Goal: Information Seeking & Learning: Learn about a topic

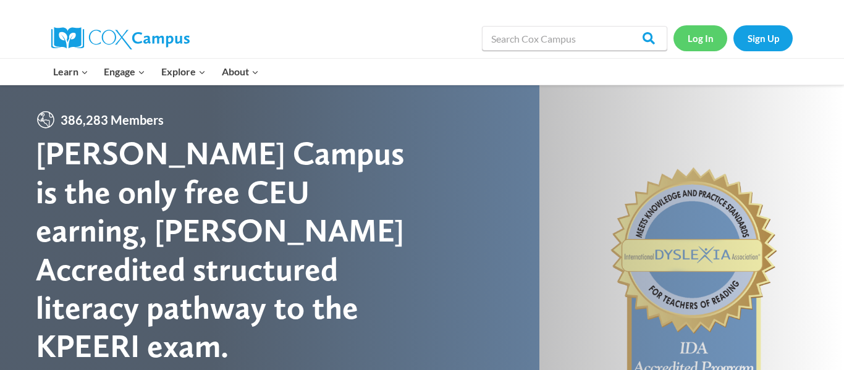
click at [699, 39] on link "Log In" at bounding box center [701, 37] width 54 height 25
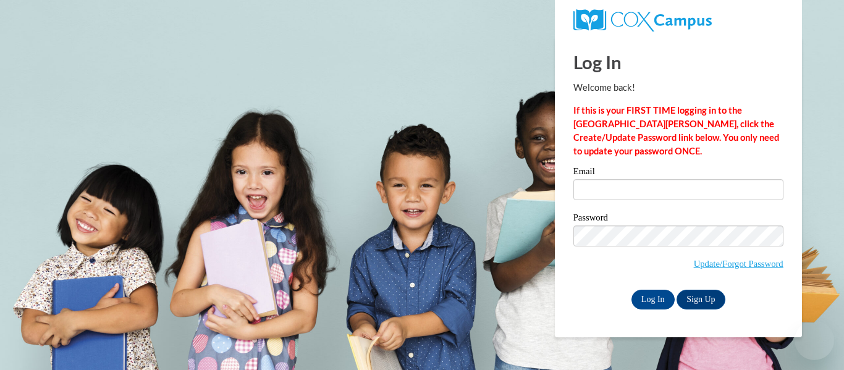
click at [624, 199] on input "Email" at bounding box center [679, 189] width 210 height 21
type input "vtaylor@otsegoknights.org"
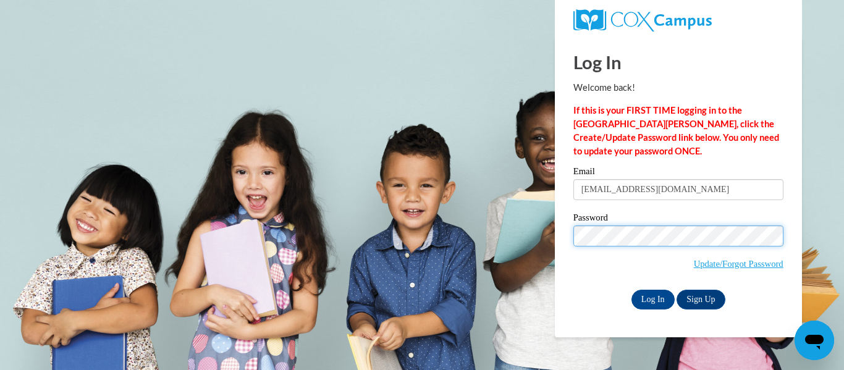
click at [632, 290] on input "Log In" at bounding box center [653, 300] width 43 height 20
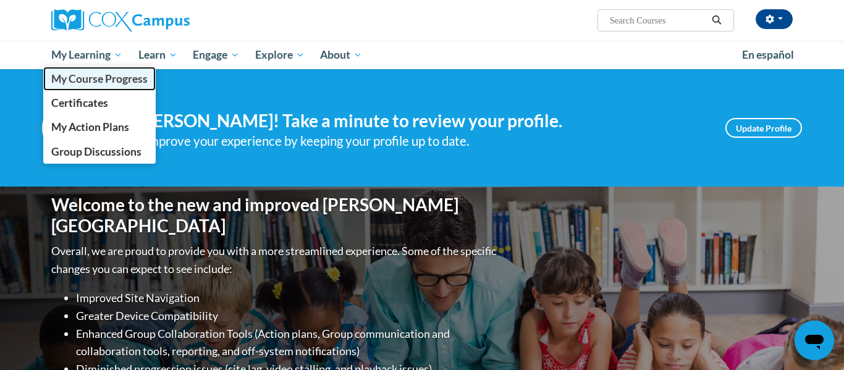
click at [91, 90] on link "My Course Progress" at bounding box center [99, 79] width 112 height 24
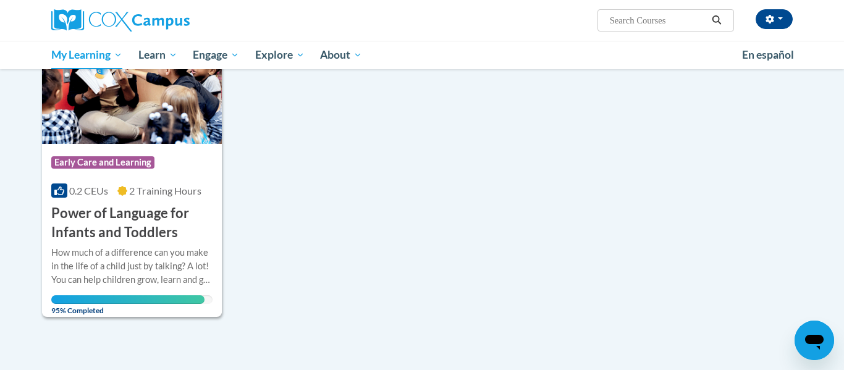
scroll to position [206, 0]
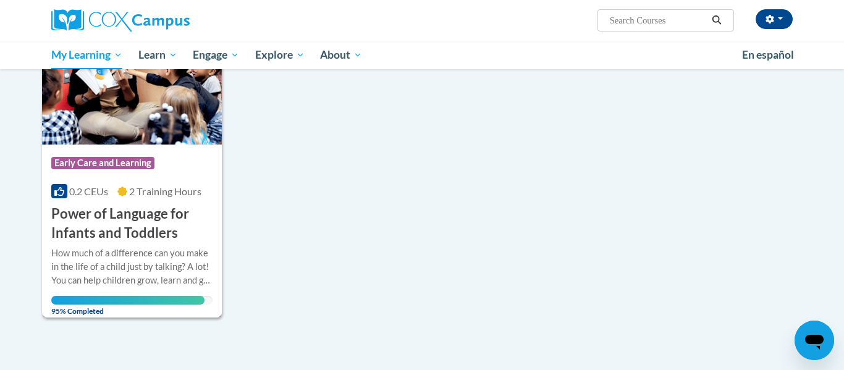
click at [134, 227] on h3 "Power of Language for Infants and Toddlers" at bounding box center [131, 224] width 161 height 38
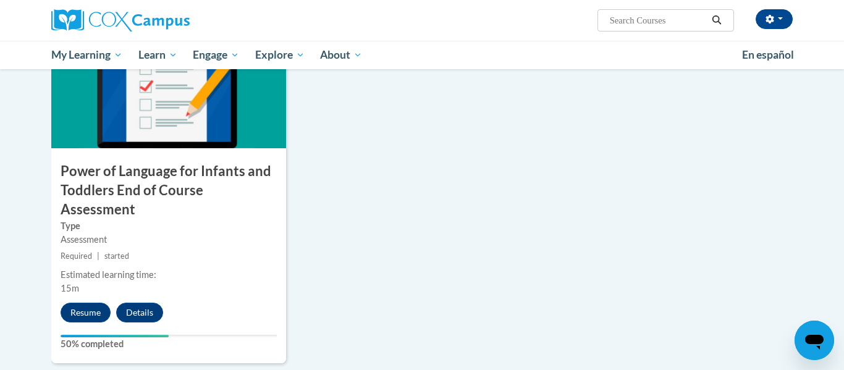
scroll to position [1321, 0]
click at [88, 303] on button "Resume" at bounding box center [86, 313] width 50 height 20
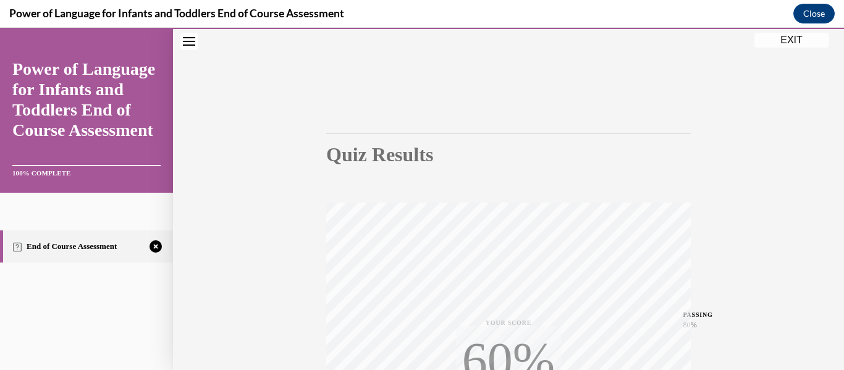
scroll to position [291, 0]
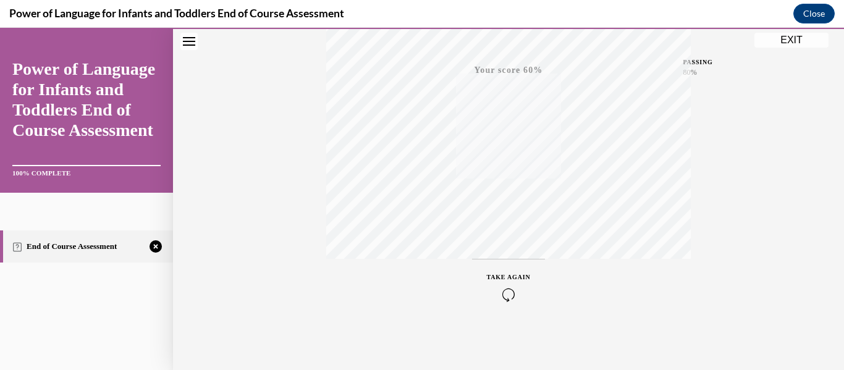
click at [508, 290] on icon "button" at bounding box center [509, 295] width 44 height 14
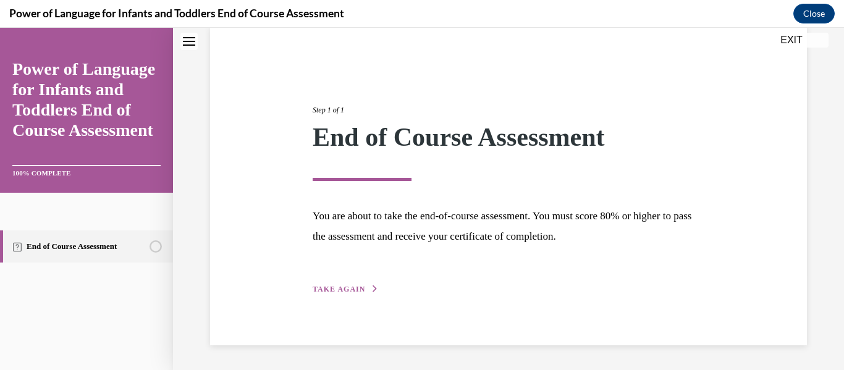
scroll to position [96, 0]
click at [353, 288] on span "TAKE AGAIN" at bounding box center [339, 289] width 53 height 9
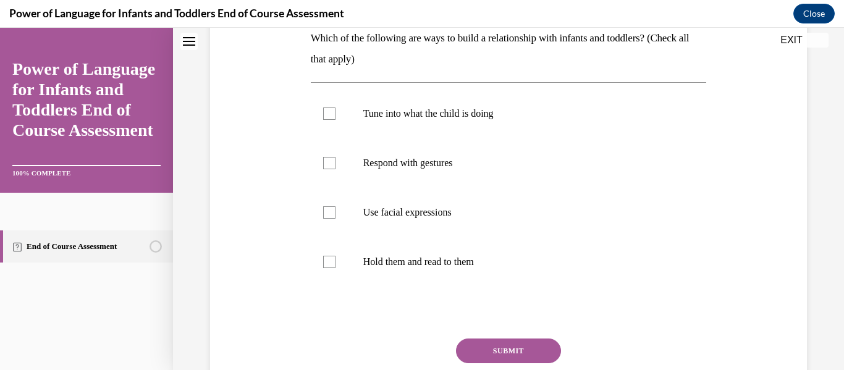
scroll to position [208, 0]
click at [326, 117] on div at bounding box center [329, 113] width 12 height 12
click at [326, 117] on input "Tune into what the child is doing" at bounding box center [329, 113] width 12 height 12
checkbox input "true"
click at [331, 213] on div at bounding box center [329, 212] width 12 height 12
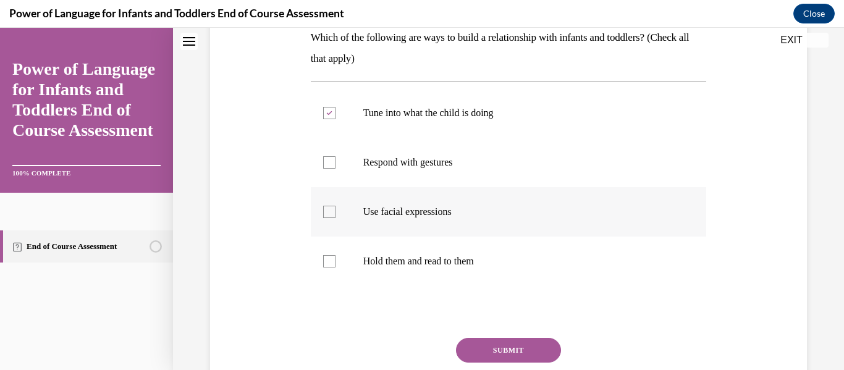
click at [331, 213] on input "Use facial expressions" at bounding box center [329, 212] width 12 height 12
checkbox input "true"
click at [331, 158] on div at bounding box center [329, 162] width 12 height 12
click at [331, 158] on input "Respond with gestures" at bounding box center [329, 162] width 12 height 12
checkbox input "true"
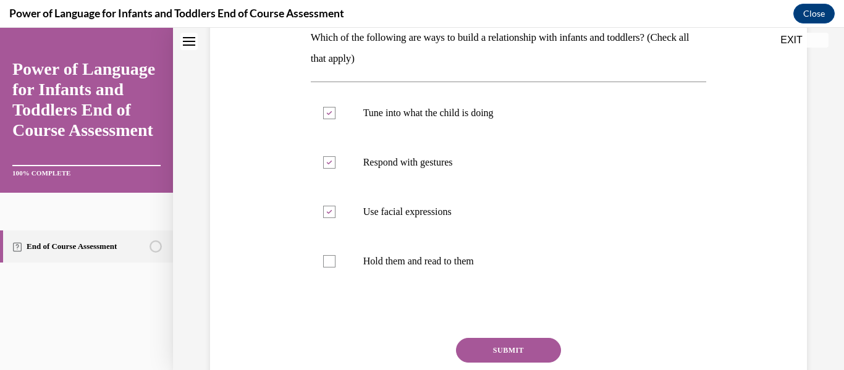
click at [506, 349] on button "SUBMIT" at bounding box center [508, 350] width 105 height 25
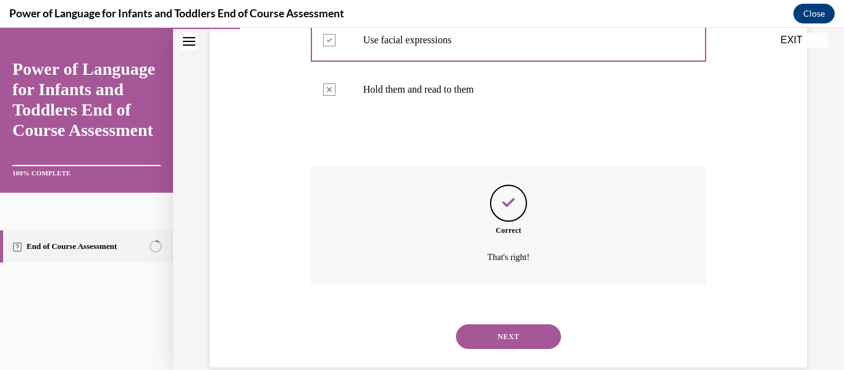
scroll to position [402, 0]
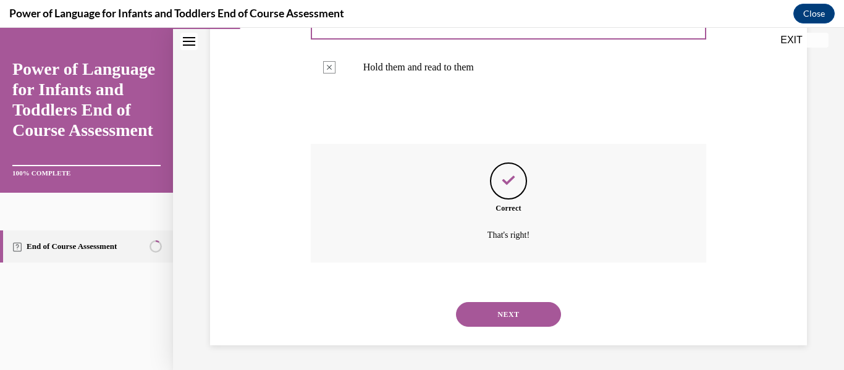
click at [508, 311] on button "NEXT" at bounding box center [508, 314] width 105 height 25
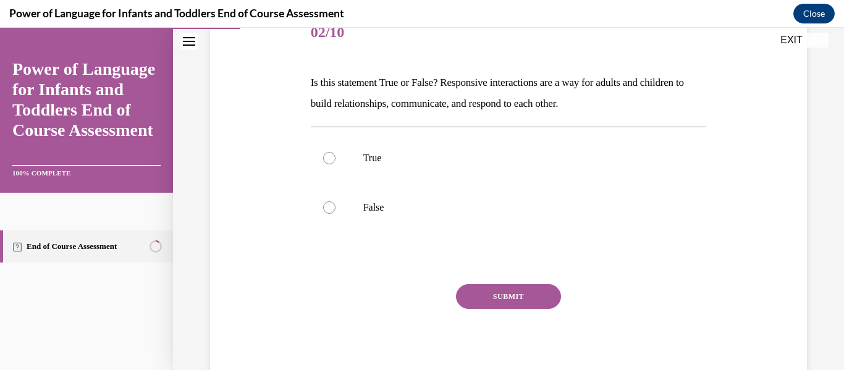
scroll to position [164, 0]
click at [328, 153] on div at bounding box center [329, 157] width 12 height 12
click at [328, 153] on input "True" at bounding box center [329, 157] width 12 height 12
radio input "true"
click at [501, 292] on button "SUBMIT" at bounding box center [508, 295] width 105 height 25
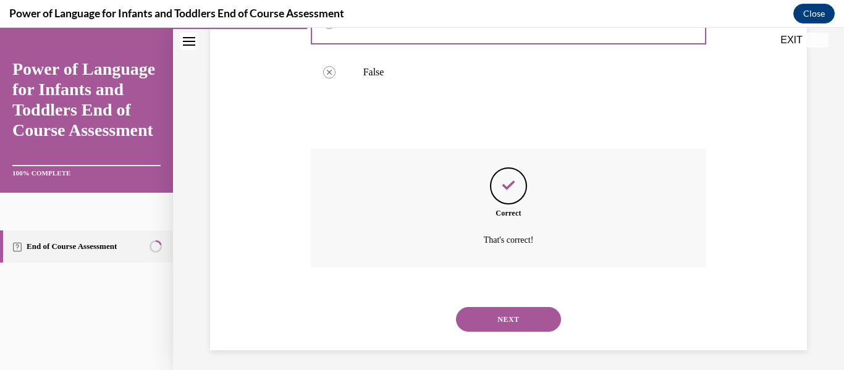
scroll to position [303, 0]
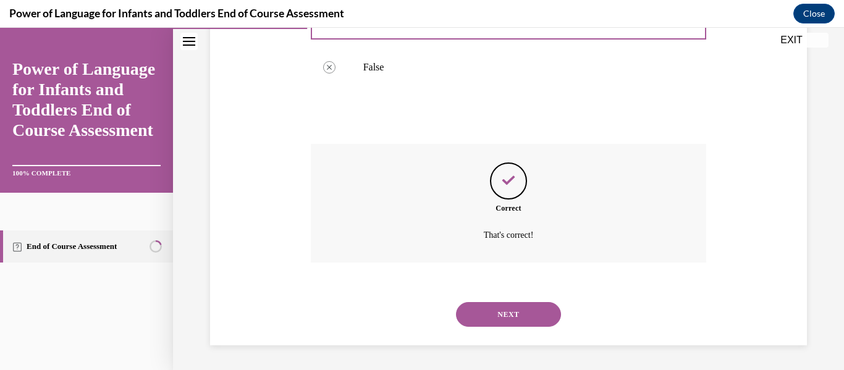
click at [502, 313] on button "NEXT" at bounding box center [508, 314] width 105 height 25
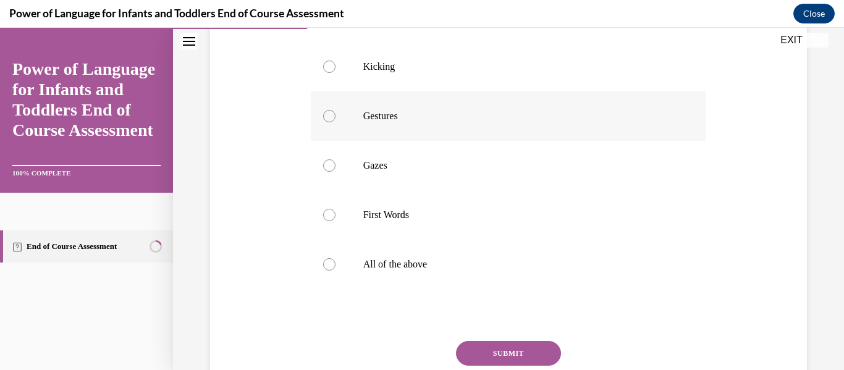
scroll to position [288, 0]
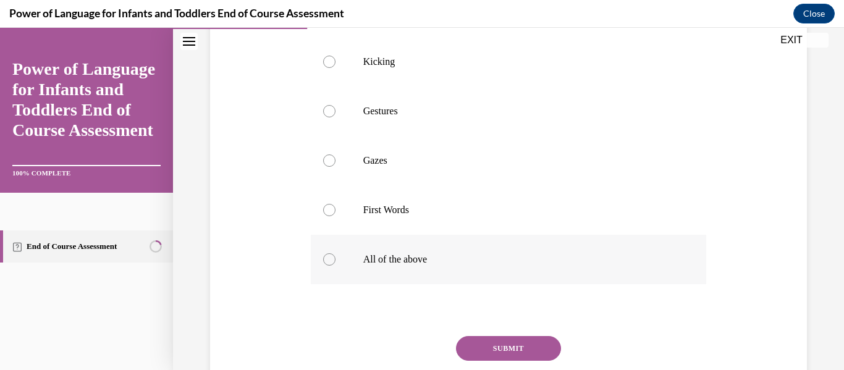
click at [331, 266] on div at bounding box center [329, 259] width 12 height 12
click at [331, 266] on input "All of the above" at bounding box center [329, 259] width 12 height 12
radio input "true"
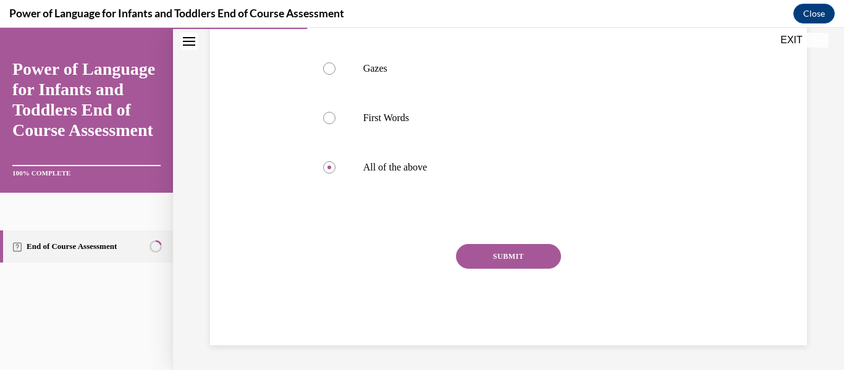
click at [534, 269] on button "SUBMIT" at bounding box center [508, 256] width 105 height 25
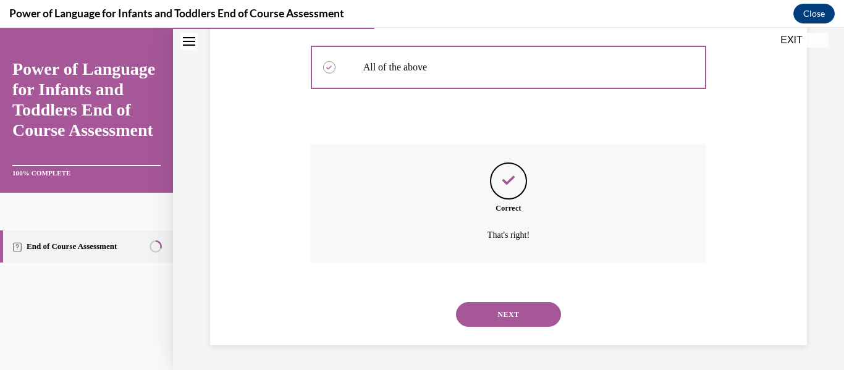
scroll to position [501, 0]
click at [534, 274] on div "Correct That's right!" at bounding box center [509, 212] width 396 height 137
click at [525, 314] on button "NEXT" at bounding box center [508, 314] width 105 height 25
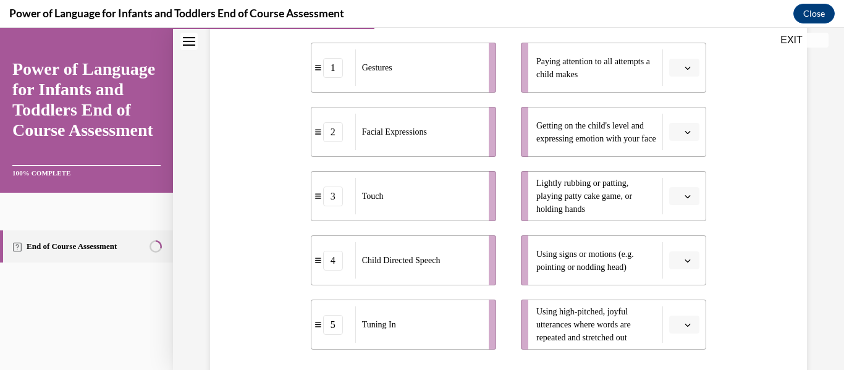
scroll to position [261, 0]
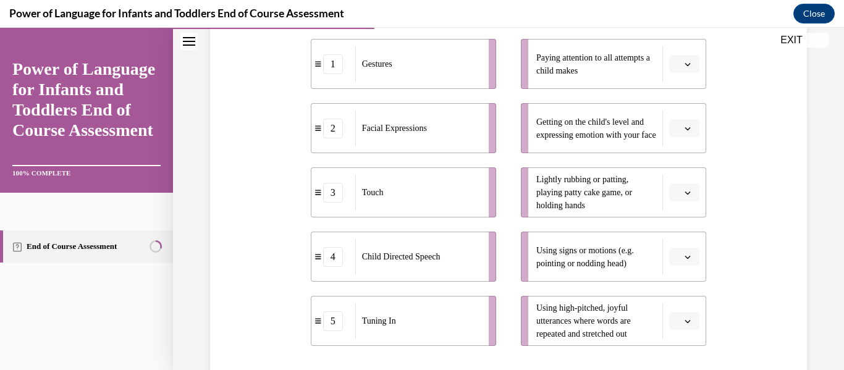
click at [678, 131] on span "Please select an option" at bounding box center [679, 128] width 4 height 12
click at [679, 204] on span "2" at bounding box center [679, 205] width 4 height 10
click at [695, 197] on button "button" at bounding box center [684, 193] width 30 height 19
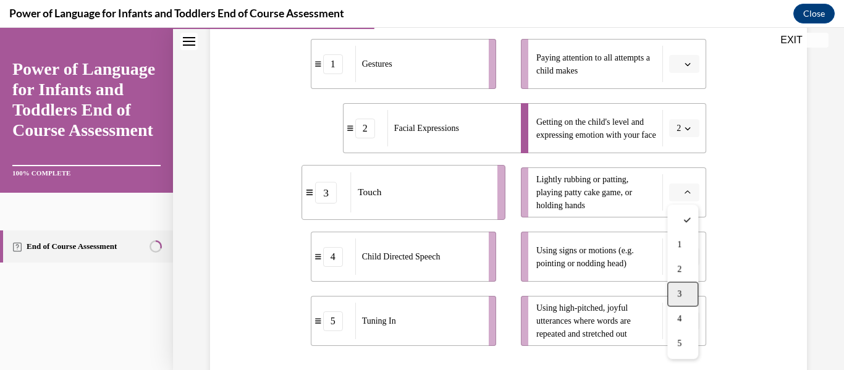
click at [685, 290] on div "3" at bounding box center [682, 294] width 31 height 25
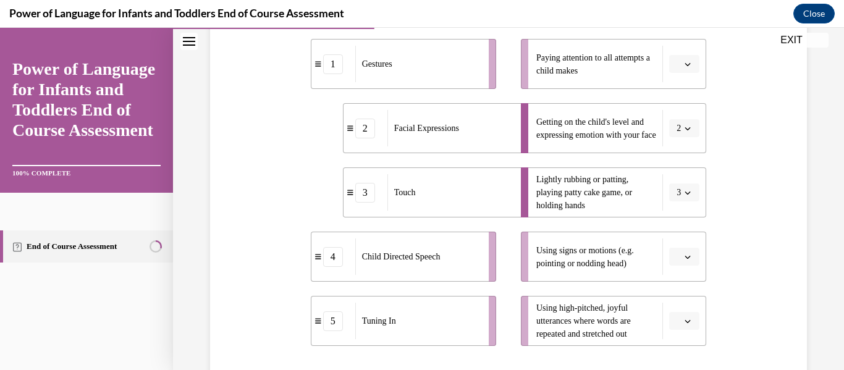
click at [675, 319] on button "button" at bounding box center [684, 321] width 30 height 19
click at [686, 260] on div "4" at bounding box center [682, 268] width 31 height 25
click at [687, 248] on button "button" at bounding box center [684, 257] width 30 height 19
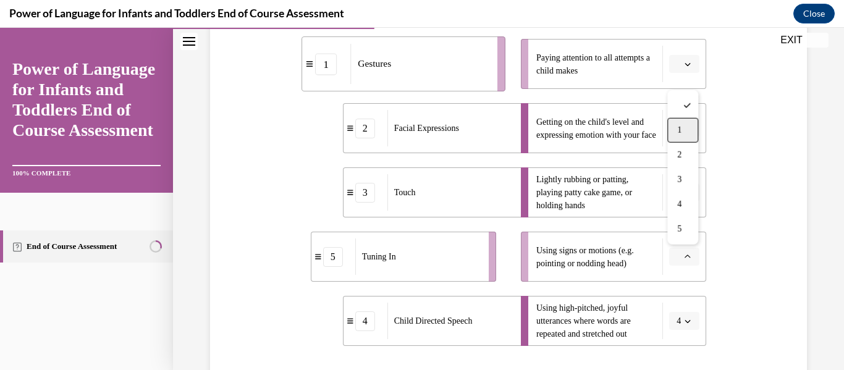
click at [687, 122] on div "1" at bounding box center [682, 130] width 31 height 25
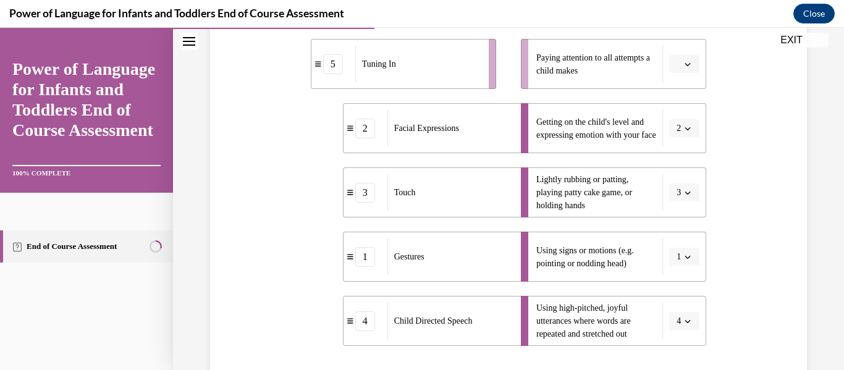
click at [685, 74] on li "Paying attention to all attempts a child makes" at bounding box center [613, 64] width 185 height 50
click at [686, 66] on icon "button" at bounding box center [688, 64] width 6 height 6
click at [680, 215] on span "5" at bounding box center [679, 215] width 4 height 10
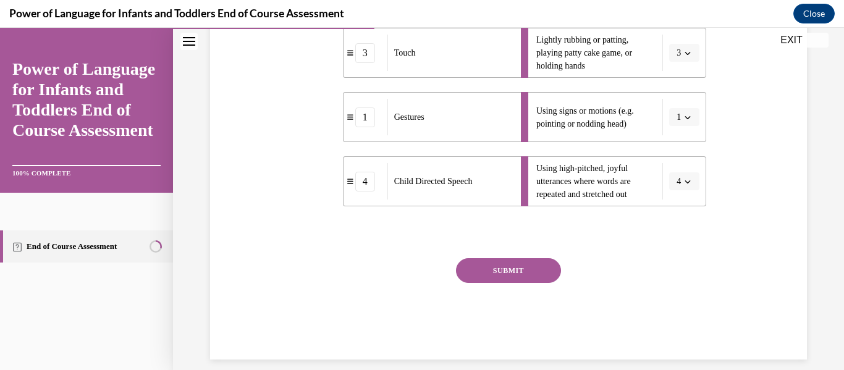
scroll to position [407, 0]
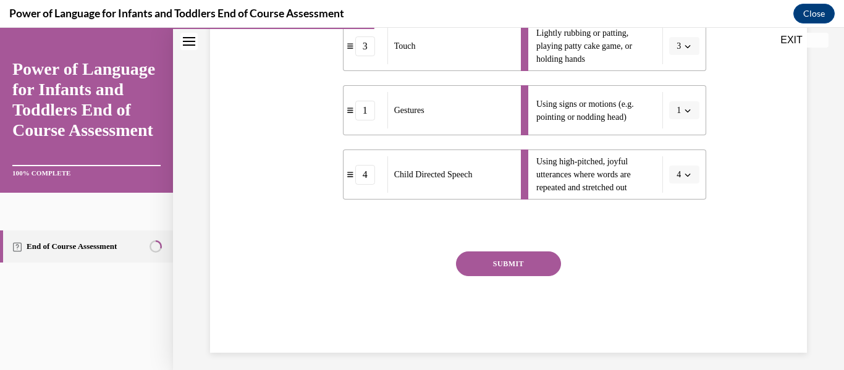
click at [551, 261] on button "SUBMIT" at bounding box center [508, 264] width 105 height 25
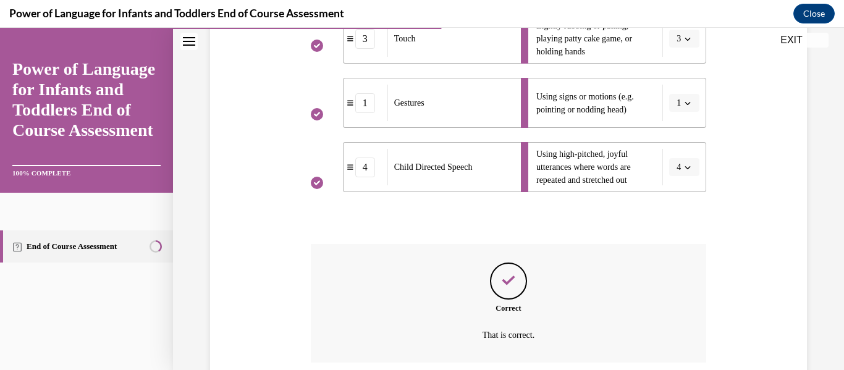
scroll to position [515, 0]
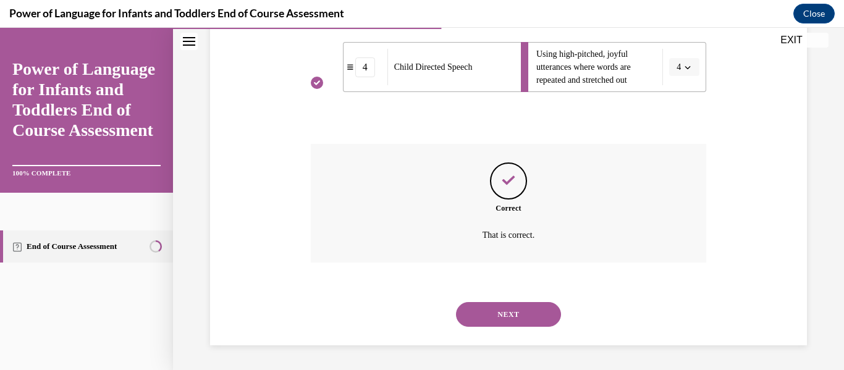
click at [521, 318] on button "NEXT" at bounding box center [508, 314] width 105 height 25
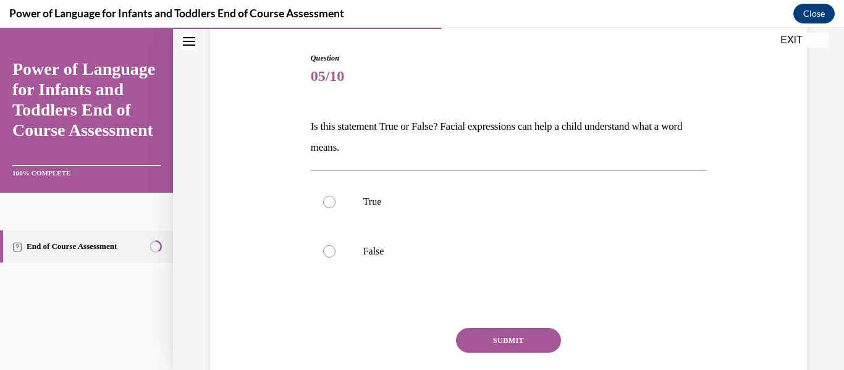
scroll to position [121, 0]
click at [329, 245] on div at bounding box center [329, 250] width 12 height 12
click at [329, 245] on input "False" at bounding box center [329, 250] width 12 height 12
radio input "true"
click at [520, 346] on button "SUBMIT" at bounding box center [508, 339] width 105 height 25
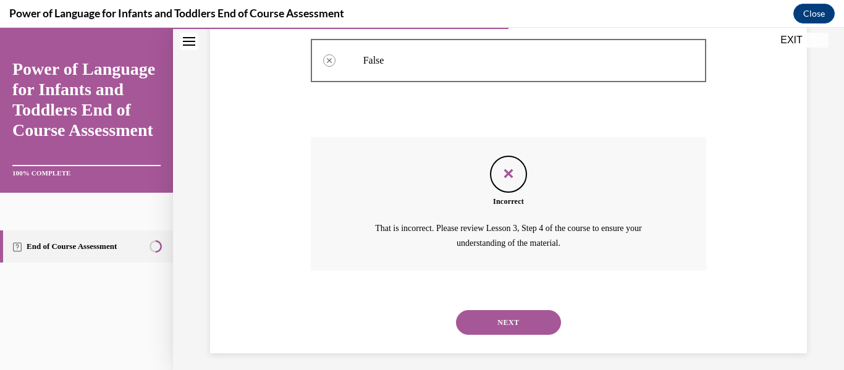
scroll to position [318, 0]
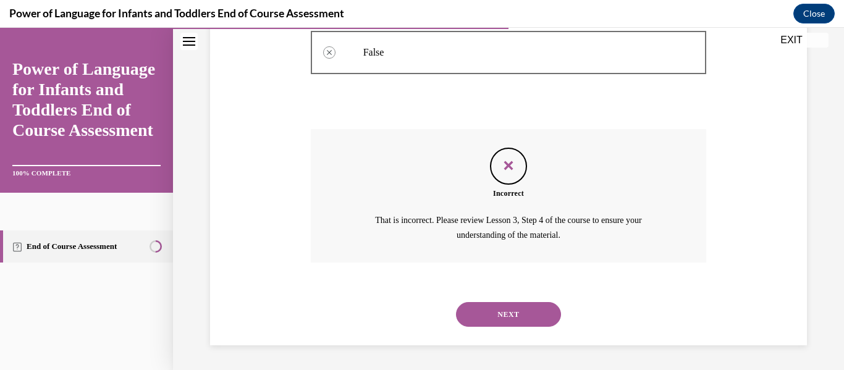
click at [514, 251] on div "Incorrect That is incorrect. Please review Lesson 3, Step 4 of the course to en…" at bounding box center [509, 195] width 396 height 133
click at [507, 317] on button "NEXT" at bounding box center [508, 314] width 105 height 25
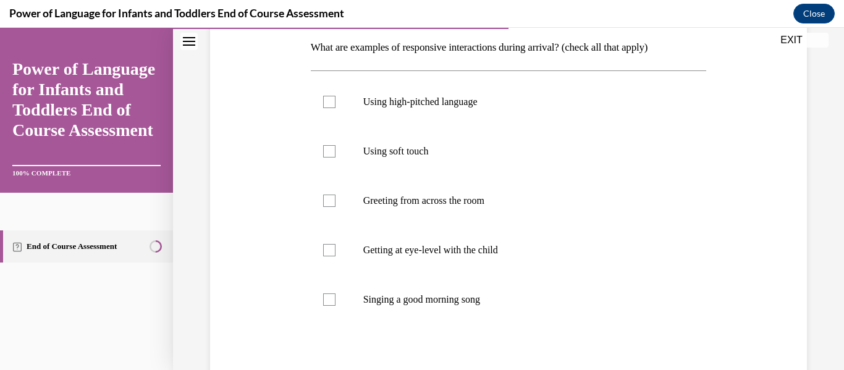
scroll to position [193, 0]
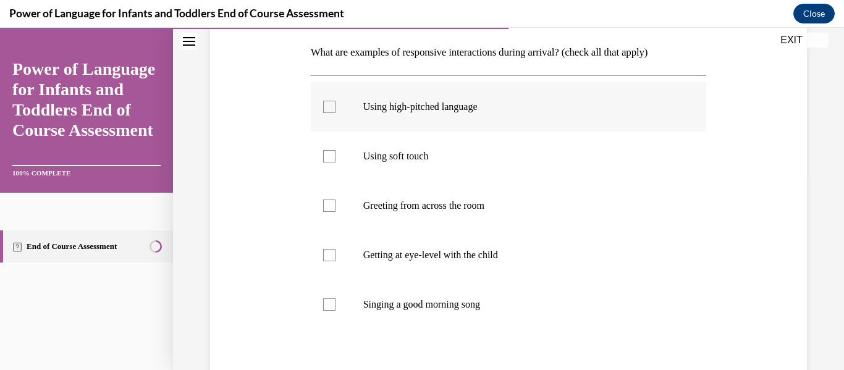
click at [329, 108] on div at bounding box center [329, 107] width 12 height 12
click at [329, 108] on input "Using high-pitched language" at bounding box center [329, 107] width 12 height 12
checkbox input "true"
click at [332, 158] on div at bounding box center [329, 156] width 12 height 12
click at [332, 158] on input "Using soft touch" at bounding box center [329, 156] width 12 height 12
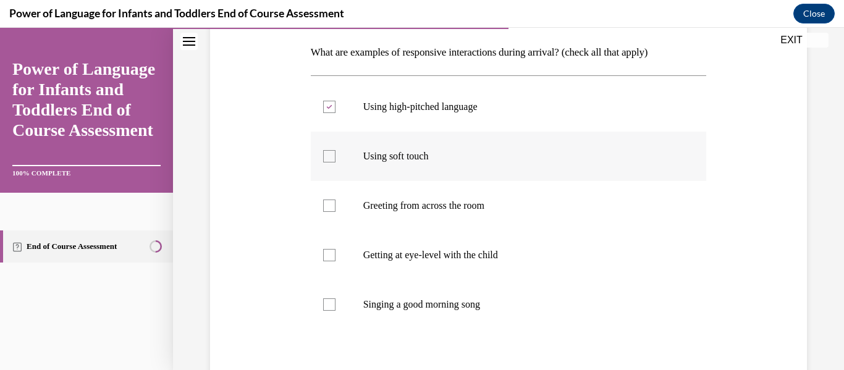
checkbox input "true"
click at [331, 260] on div at bounding box center [329, 255] width 12 height 12
click at [331, 260] on input "Getting at eye-level with the child" at bounding box center [329, 255] width 12 height 12
checkbox input "true"
click at [334, 307] on div at bounding box center [329, 304] width 12 height 12
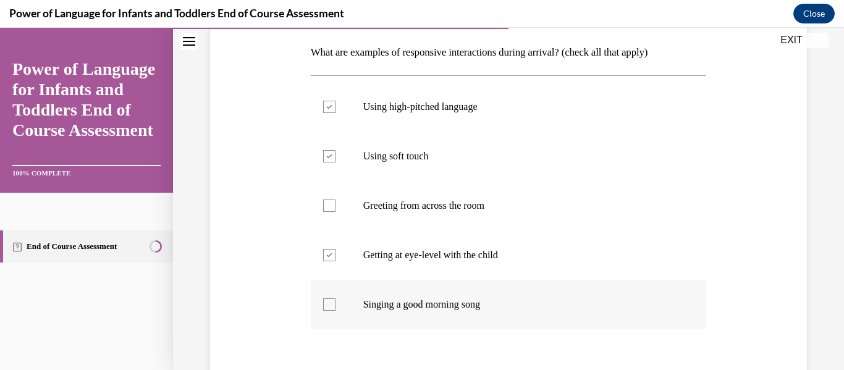
click at [334, 307] on input "Singing a good morning song" at bounding box center [329, 304] width 12 height 12
checkbox input "true"
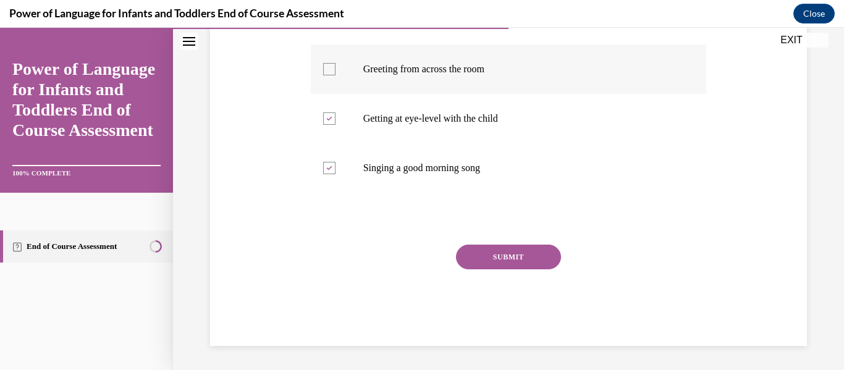
scroll to position [331, 0]
click at [502, 254] on button "SUBMIT" at bounding box center [508, 256] width 105 height 25
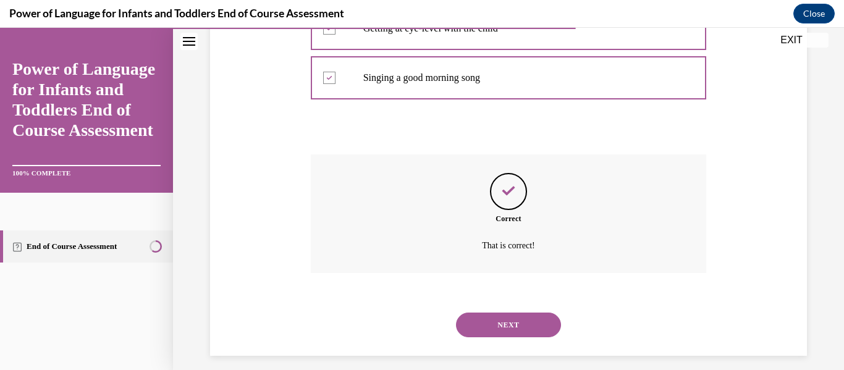
scroll to position [431, 0]
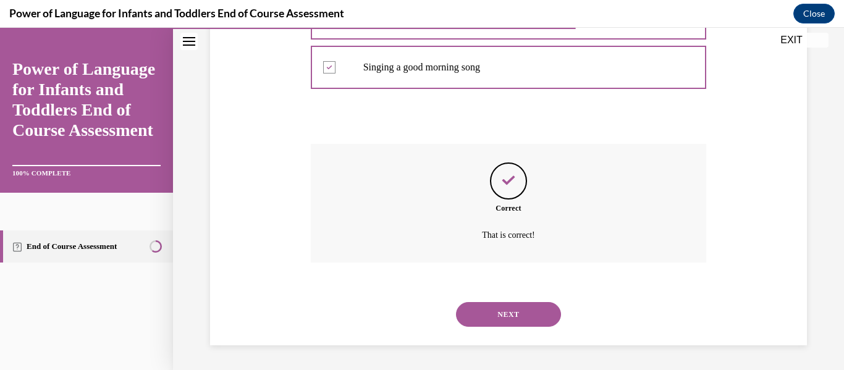
click at [512, 321] on button "NEXT" at bounding box center [508, 314] width 105 height 25
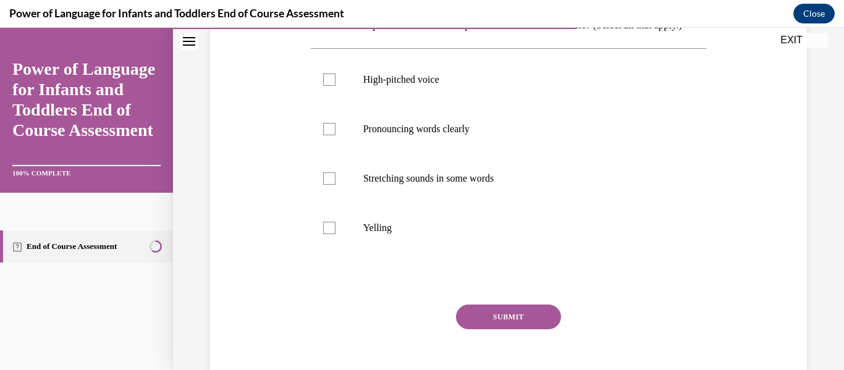
scroll to position [221, 0]
click at [323, 184] on div at bounding box center [329, 178] width 12 height 12
click at [323, 184] on input "Stretching sounds in some words" at bounding box center [329, 178] width 12 height 12
checkbox input "true"
click at [329, 135] on div at bounding box center [329, 128] width 12 height 12
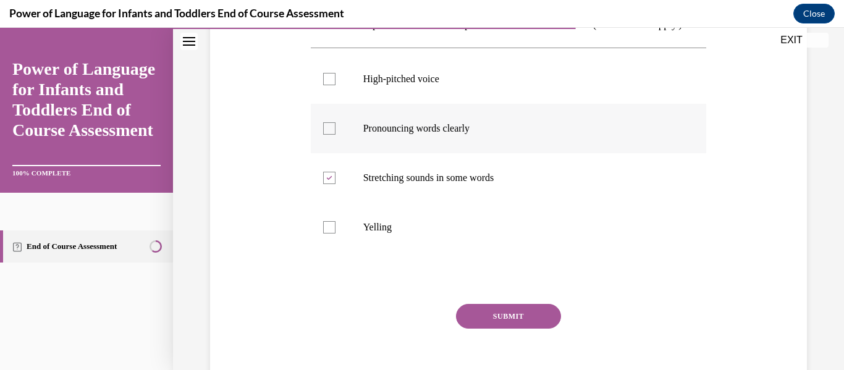
click at [329, 135] on input "Pronouncing words clearly" at bounding box center [329, 128] width 12 height 12
checkbox input "true"
click at [330, 85] on div at bounding box center [329, 79] width 12 height 12
click at [330, 85] on input "High-pitched voice" at bounding box center [329, 79] width 12 height 12
checkbox input "true"
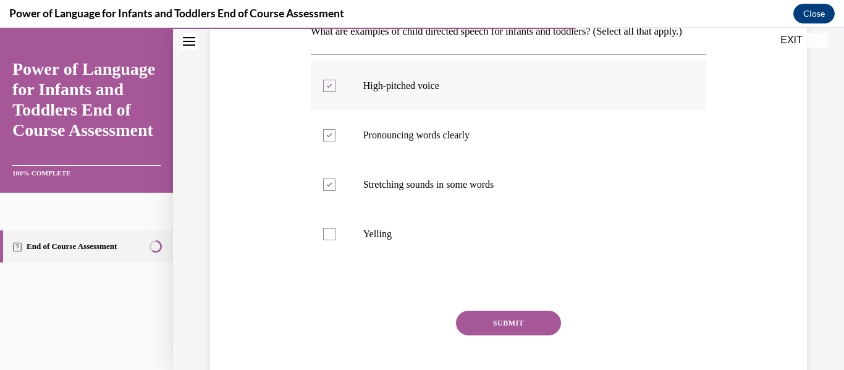
scroll to position [232, 0]
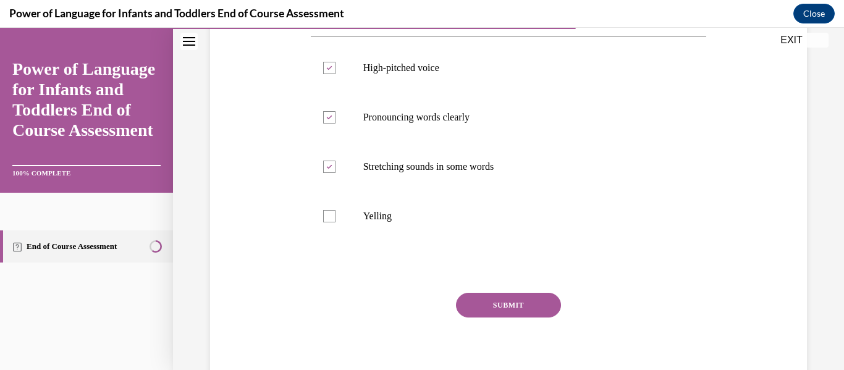
click at [517, 318] on button "SUBMIT" at bounding box center [508, 305] width 105 height 25
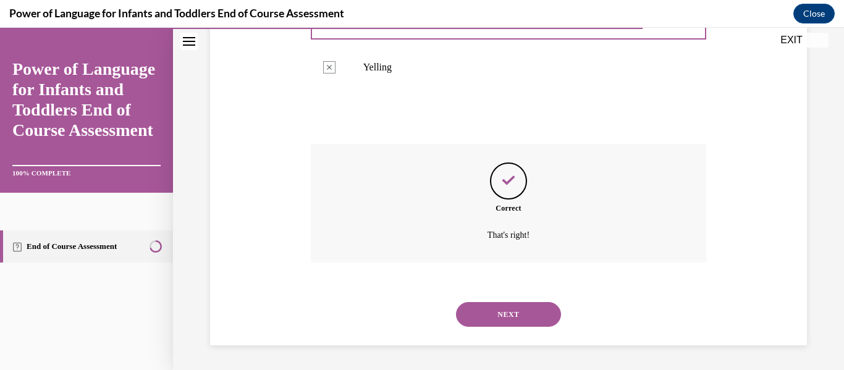
scroll to position [402, 0]
click at [514, 316] on button "NEXT" at bounding box center [508, 314] width 105 height 25
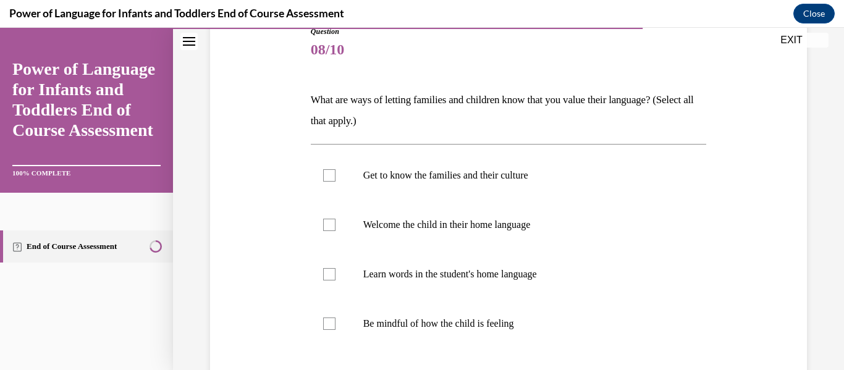
scroll to position [148, 0]
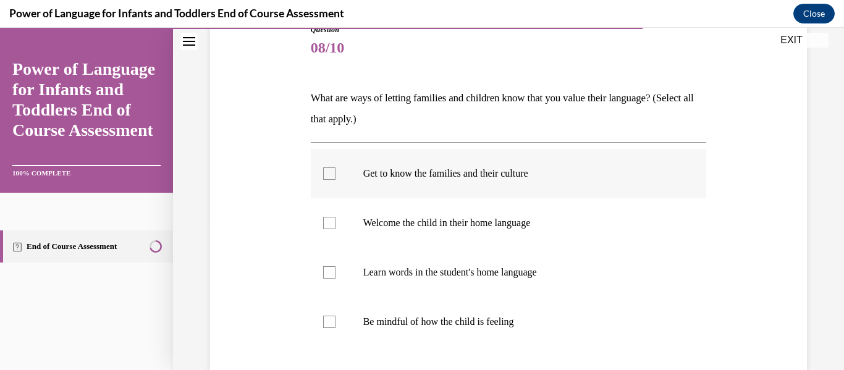
click at [330, 171] on div at bounding box center [329, 173] width 12 height 12
click at [330, 171] on input "Get to know the families and their culture" at bounding box center [329, 173] width 12 height 12
checkbox input "true"
click at [327, 224] on div at bounding box center [329, 223] width 12 height 12
click at [327, 224] on input "Welcome the child in their home language" at bounding box center [329, 223] width 12 height 12
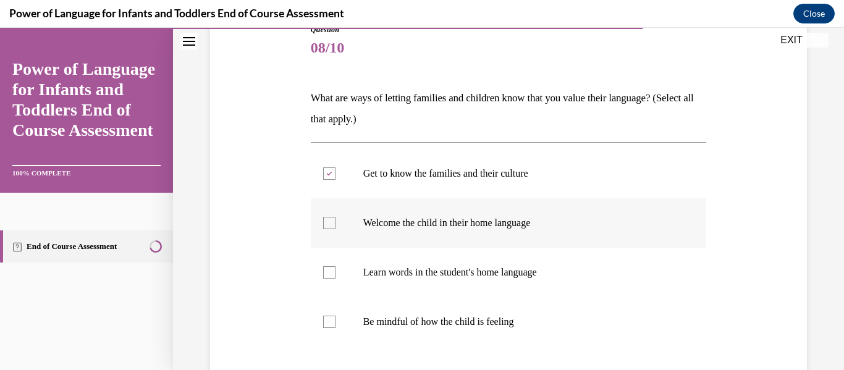
checkbox input "true"
click at [331, 279] on label "Learn words in the student's home language" at bounding box center [509, 272] width 396 height 49
click at [331, 279] on input "Learn words in the student's home language" at bounding box center [329, 272] width 12 height 12
checkbox input "true"
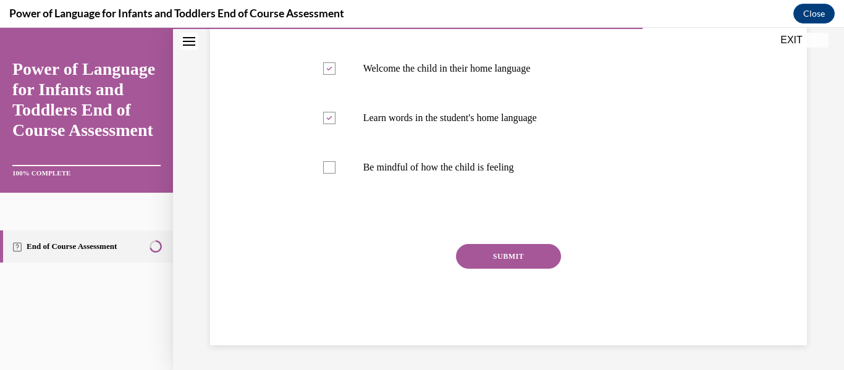
click at [528, 264] on button "SUBMIT" at bounding box center [508, 256] width 105 height 25
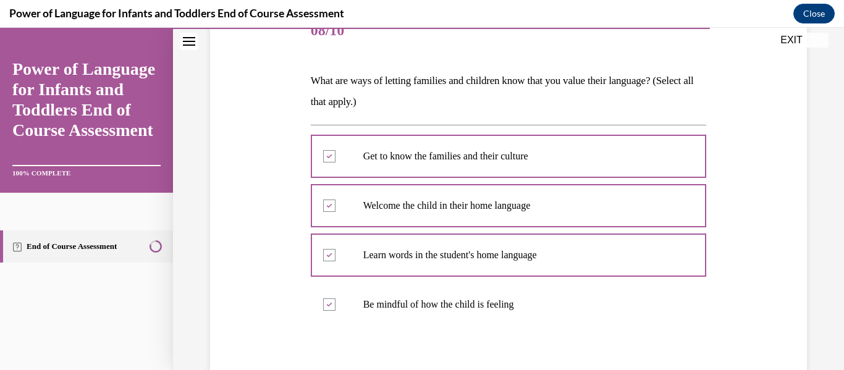
scroll to position [164, 0]
click at [583, 104] on p "What are ways of letting families and children know that you value their langua…" at bounding box center [509, 92] width 396 height 42
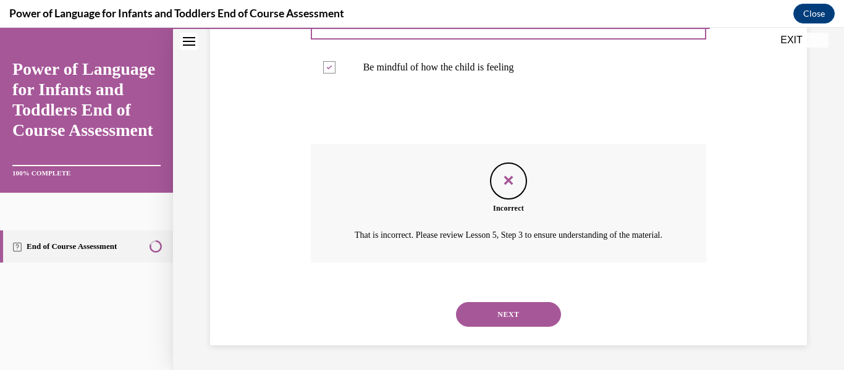
scroll to position [417, 0]
click at [525, 312] on button "NEXT" at bounding box center [508, 314] width 105 height 25
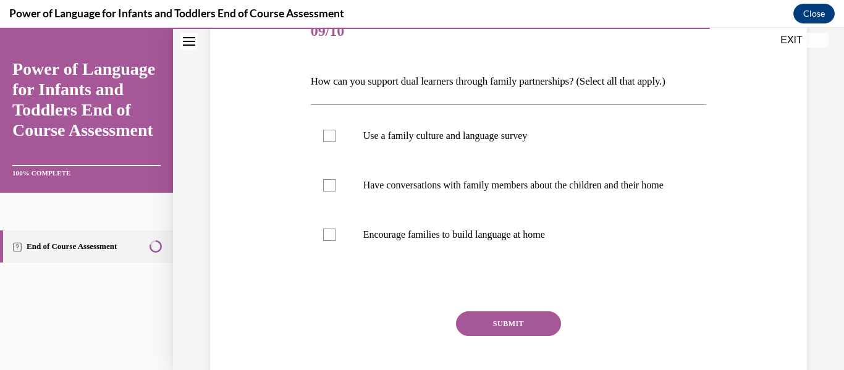
scroll to position [166, 0]
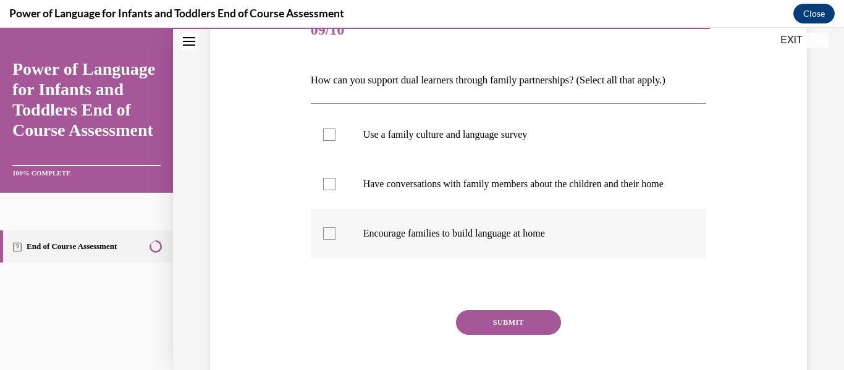
click at [327, 240] on div at bounding box center [329, 233] width 12 height 12
click at [327, 240] on input "Encourage families to build language at home" at bounding box center [329, 233] width 12 height 12
checkbox input "true"
click at [332, 197] on label "Have conversations with family members about the children and their home" at bounding box center [509, 183] width 396 height 49
click at [332, 190] on input "Have conversations with family members about the children and their home" at bounding box center [329, 184] width 12 height 12
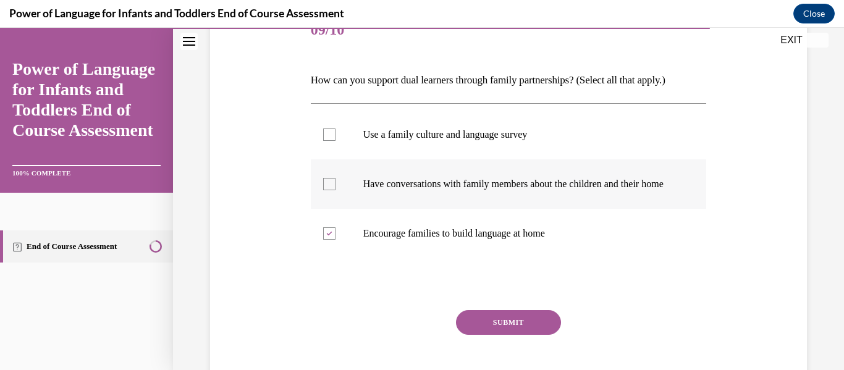
checkbox input "true"
click at [334, 130] on div at bounding box center [329, 135] width 12 height 12
click at [334, 130] on input "Use a family culture and language survey" at bounding box center [329, 135] width 12 height 12
checkbox input "true"
click at [528, 335] on button "SUBMIT" at bounding box center [508, 322] width 105 height 25
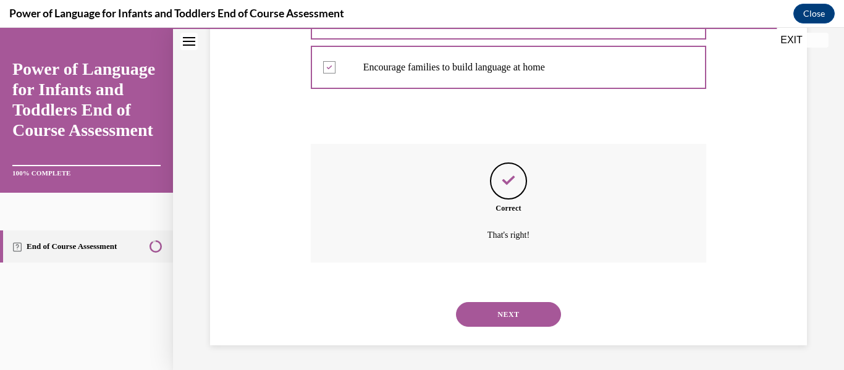
scroll to position [344, 0]
click at [525, 310] on button "NEXT" at bounding box center [508, 314] width 105 height 25
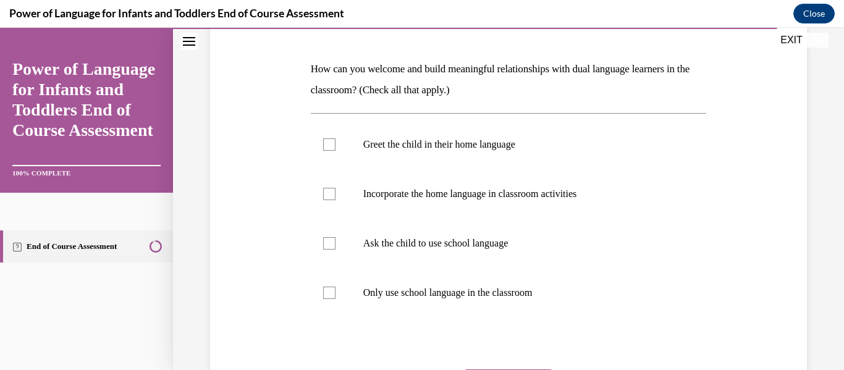
scroll to position [182, 0]
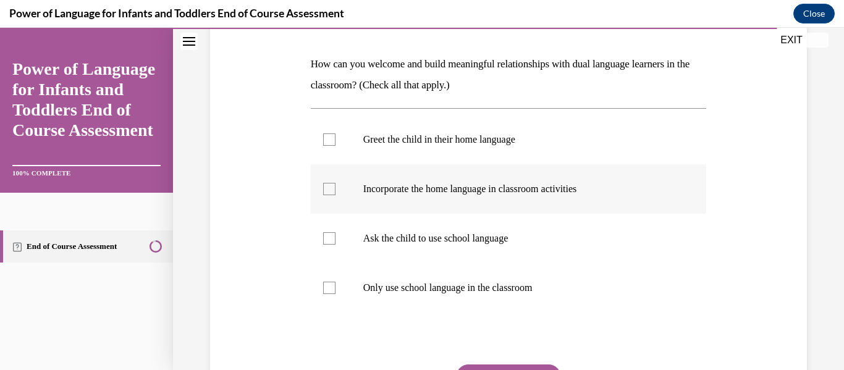
click at [323, 193] on div at bounding box center [329, 189] width 12 height 12
click at [323, 193] on input "Incorporate the home language in classroom activities" at bounding box center [329, 189] width 12 height 12
checkbox input "true"
click at [332, 137] on div at bounding box center [329, 139] width 12 height 12
click at [332, 137] on input "Greet the child in their home language" at bounding box center [329, 139] width 12 height 12
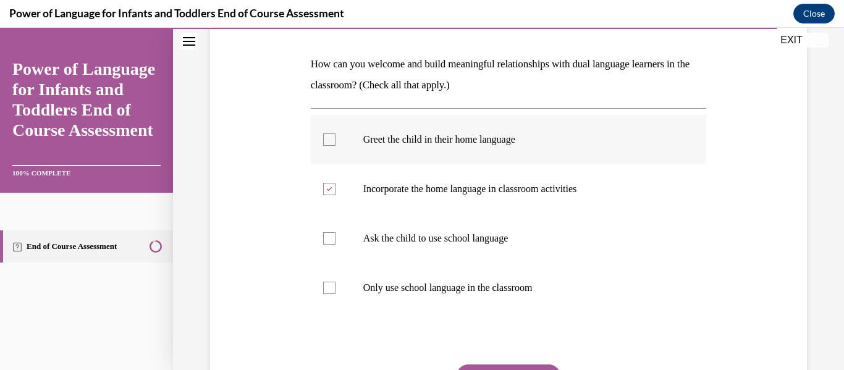
checkbox input "true"
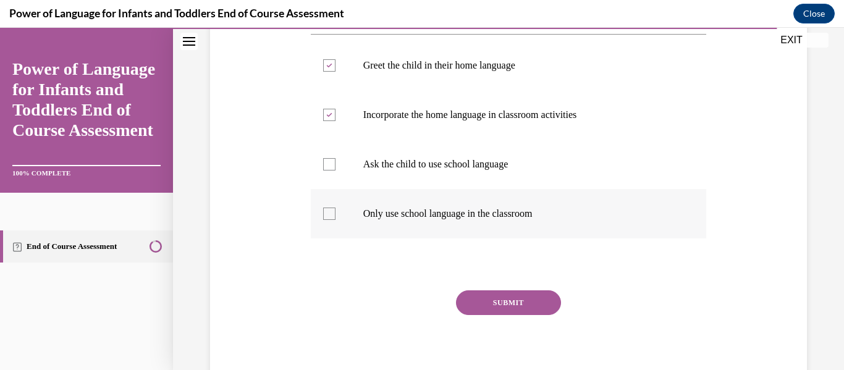
scroll to position [256, 0]
click at [507, 305] on button "SUBMIT" at bounding box center [508, 302] width 105 height 25
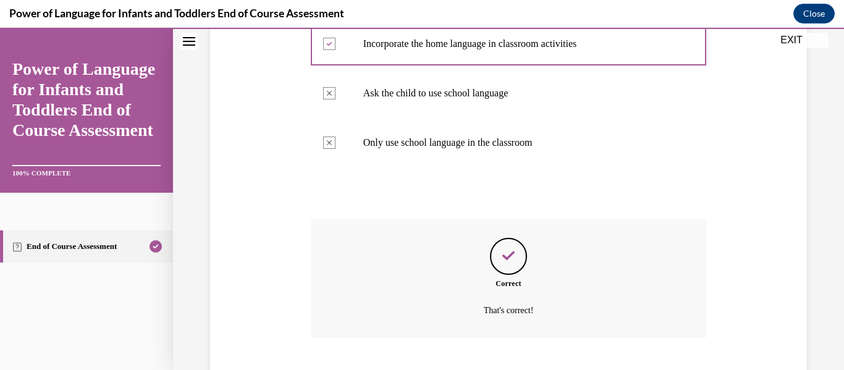
scroll to position [402, 0]
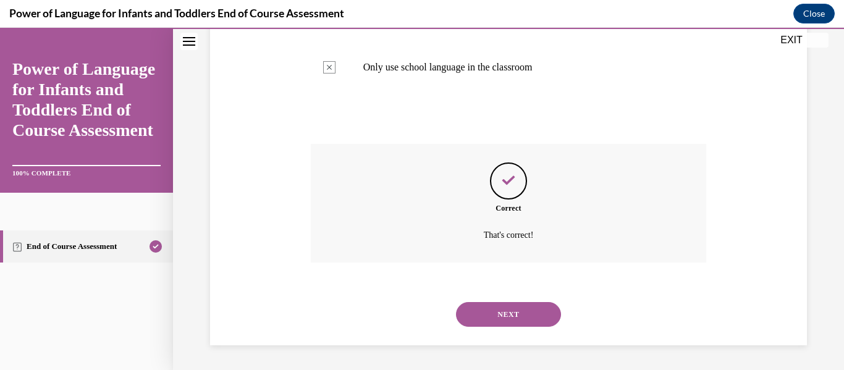
click at [506, 313] on button "NEXT" at bounding box center [508, 314] width 105 height 25
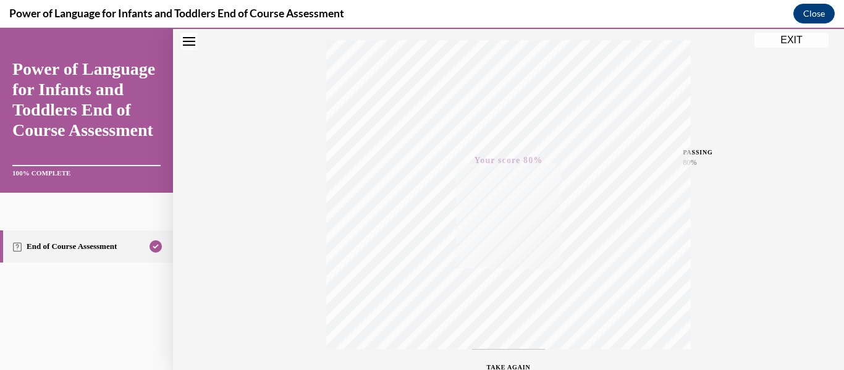
scroll to position [201, 0]
click at [793, 38] on button "EXIT" at bounding box center [792, 40] width 74 height 15
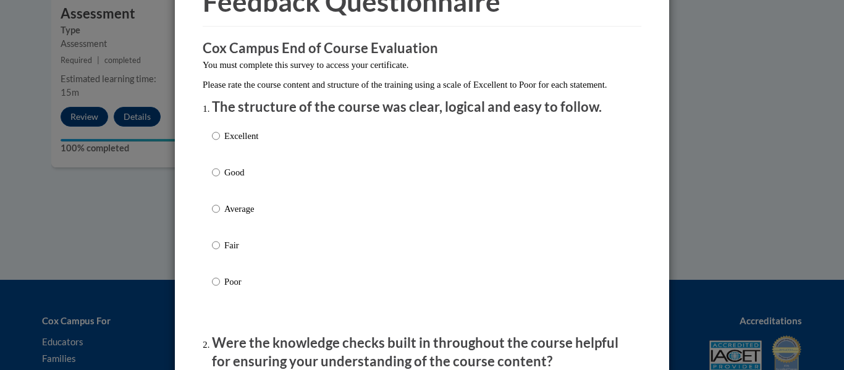
scroll to position [71, 0]
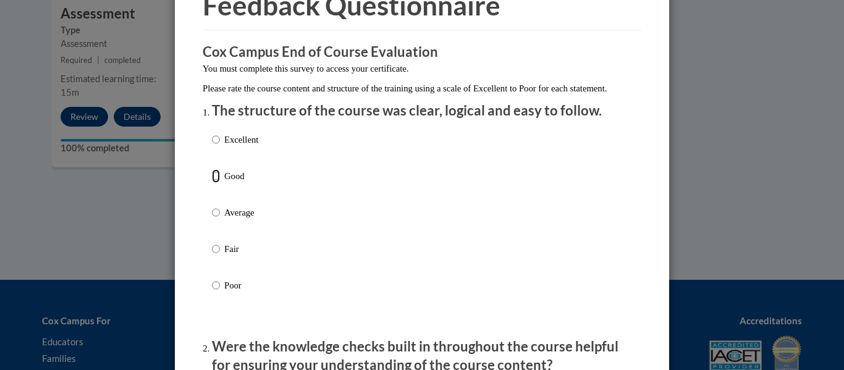
click at [214, 183] on input "Good" at bounding box center [216, 176] width 8 height 14
radio input "true"
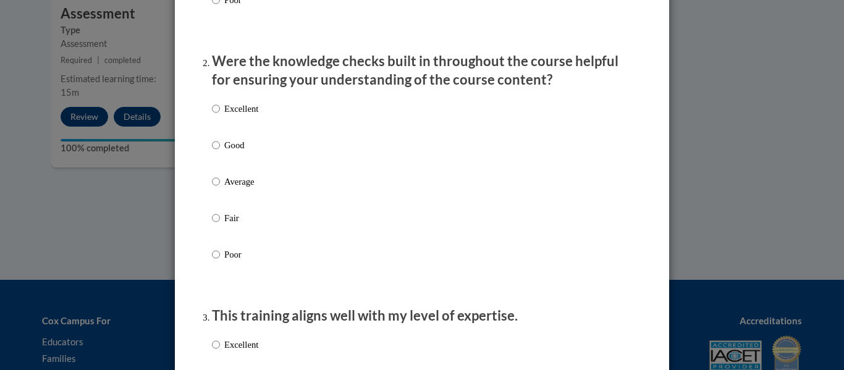
scroll to position [360, 0]
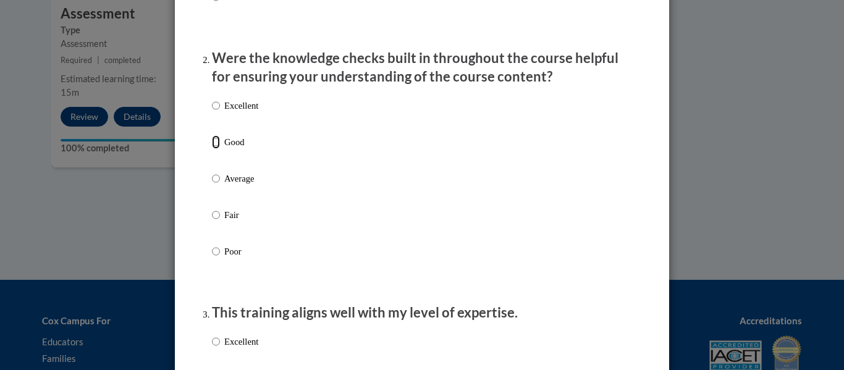
click at [214, 149] on input "Good" at bounding box center [216, 142] width 8 height 14
radio input "true"
click at [217, 149] on input "Good" at bounding box center [216, 142] width 8 height 14
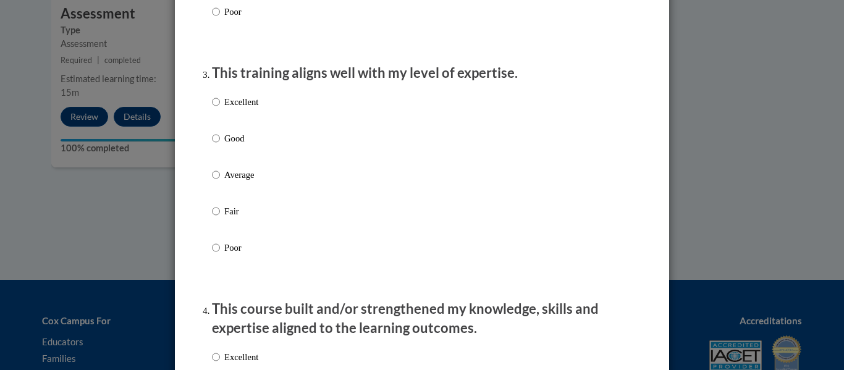
scroll to position [609, 0]
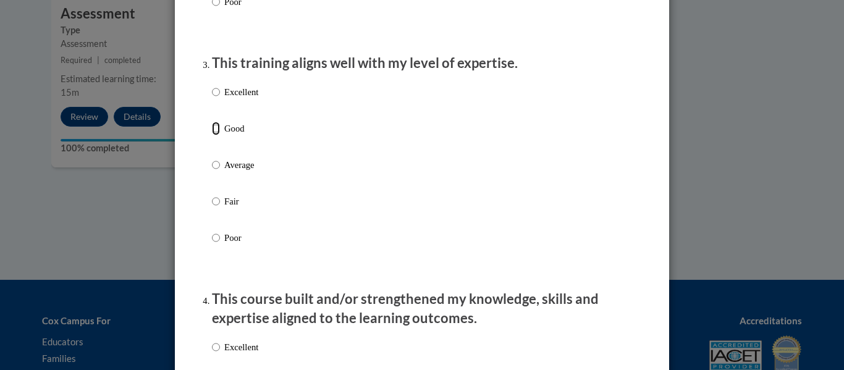
click at [217, 135] on input "Good" at bounding box center [216, 129] width 8 height 14
radio input "true"
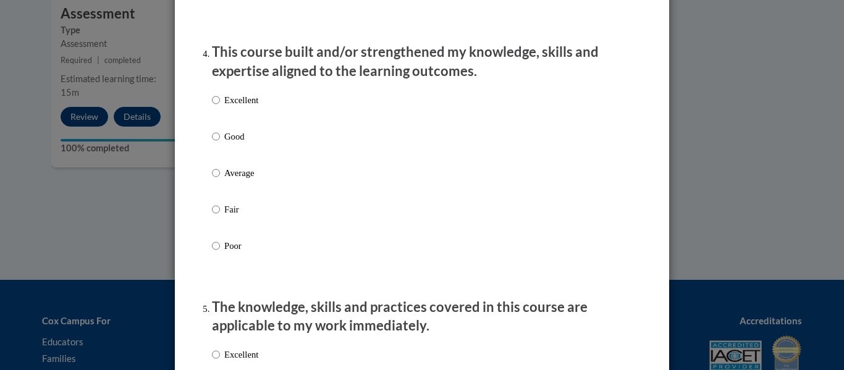
scroll to position [859, 0]
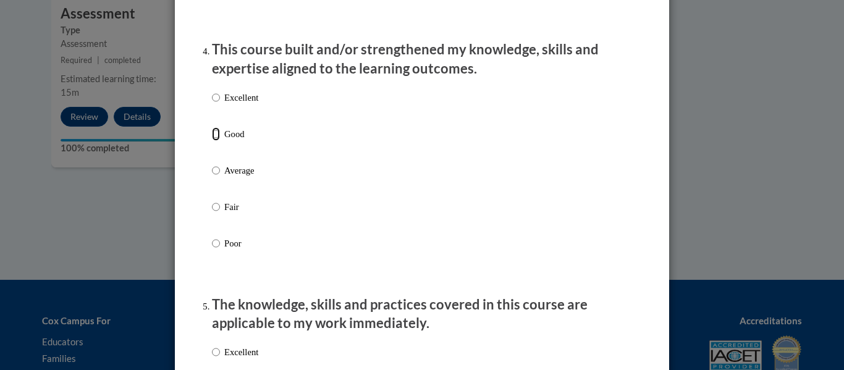
click at [214, 141] on input "Good" at bounding box center [216, 134] width 8 height 14
radio input "true"
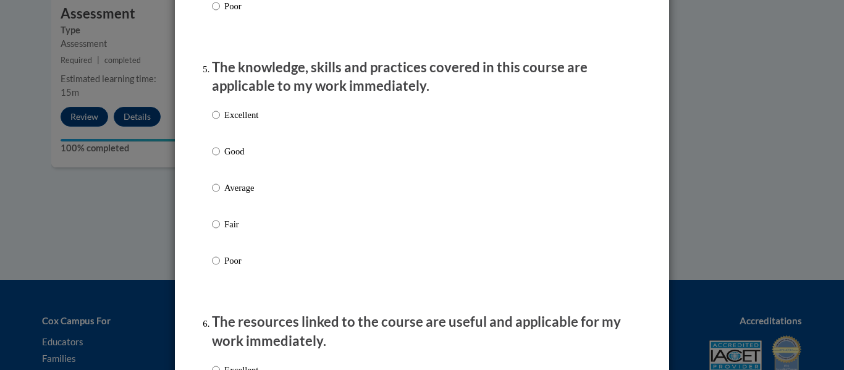
scroll to position [1098, 0]
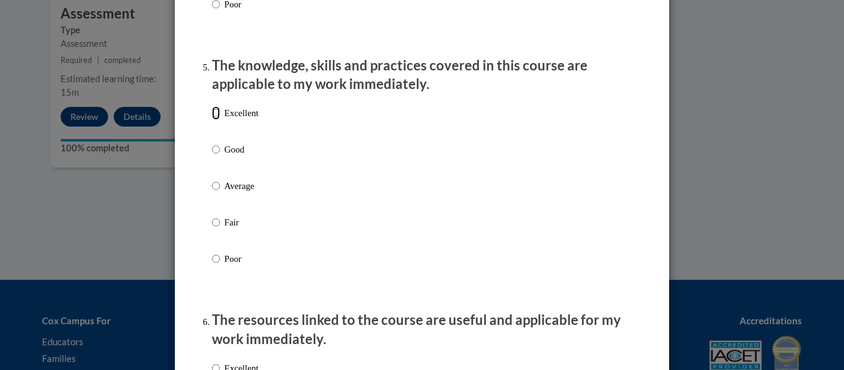
click at [216, 120] on input "Excellent" at bounding box center [216, 113] width 8 height 14
radio input "true"
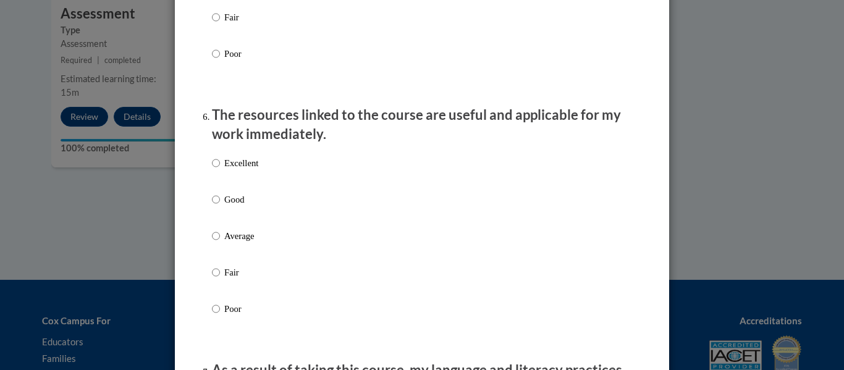
scroll to position [1310, 0]
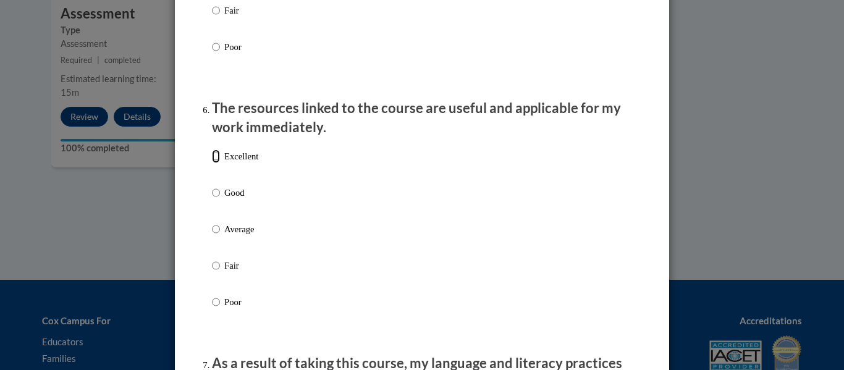
click at [214, 163] on input "Excellent" at bounding box center [216, 157] width 8 height 14
radio input "true"
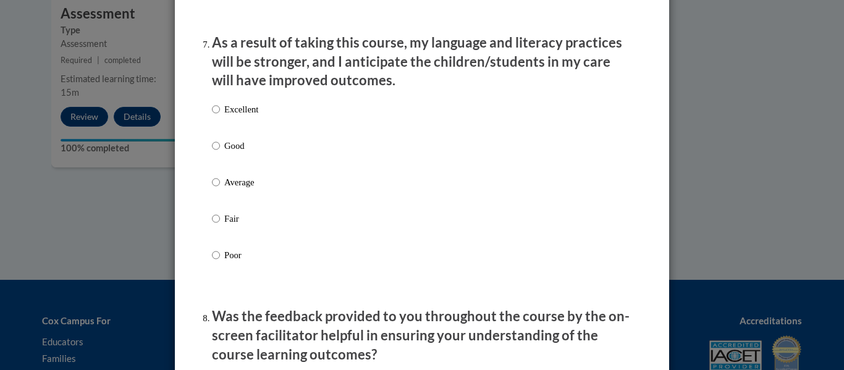
scroll to position [1627, 0]
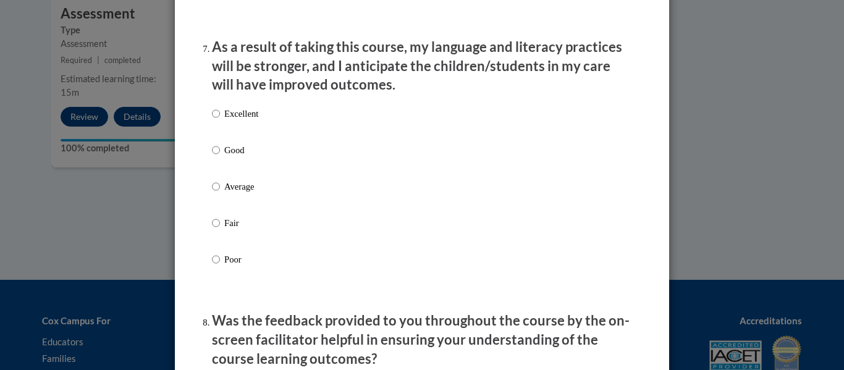
click at [221, 125] on label "Excellent" at bounding box center [235, 123] width 46 height 33
click at [220, 121] on input "Excellent" at bounding box center [216, 114] width 8 height 14
radio input "true"
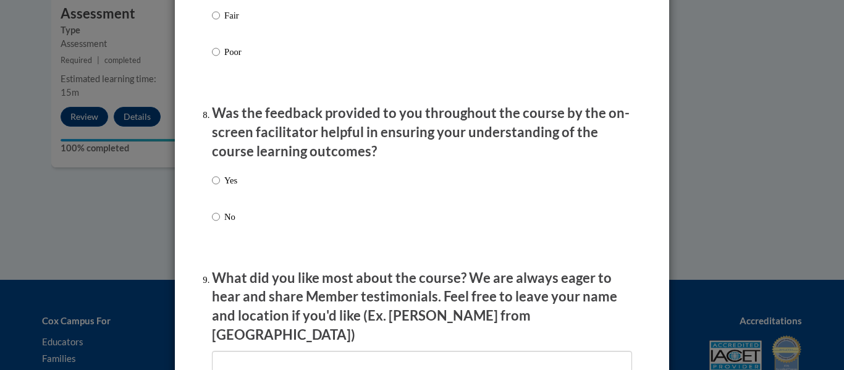
scroll to position [1836, 0]
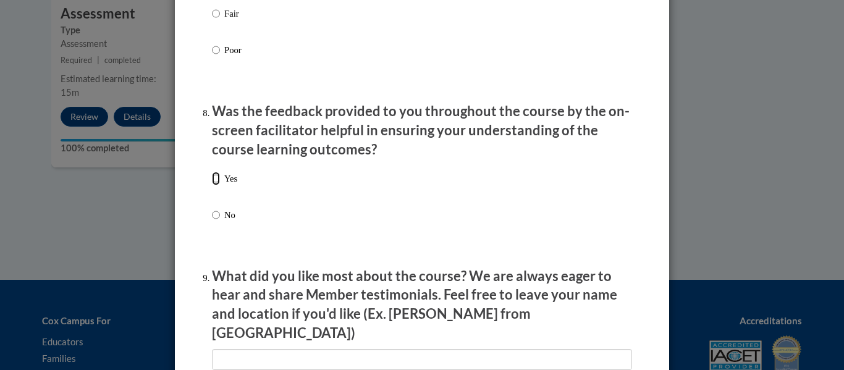
click at [214, 185] on input "Yes" at bounding box center [216, 179] width 8 height 14
radio input "true"
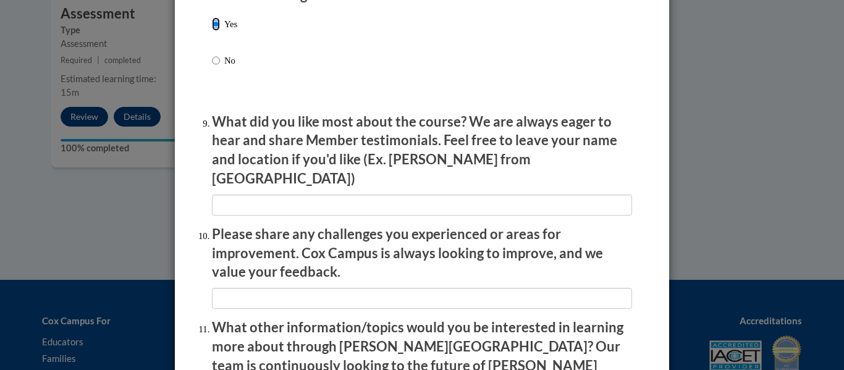
scroll to position [1992, 0]
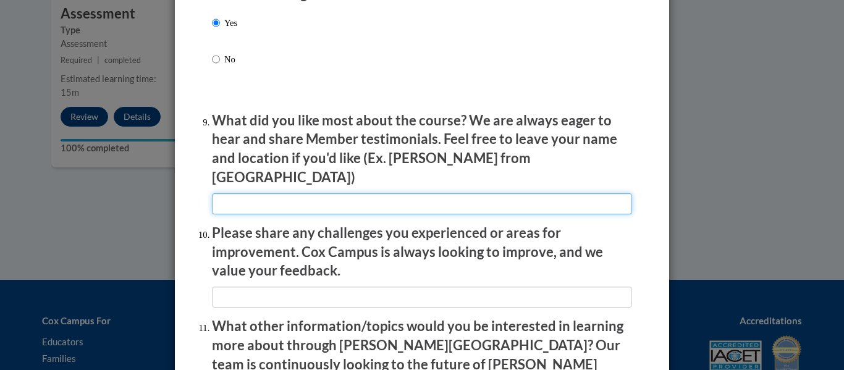
click at [292, 193] on input "textbox" at bounding box center [422, 203] width 420 height 21
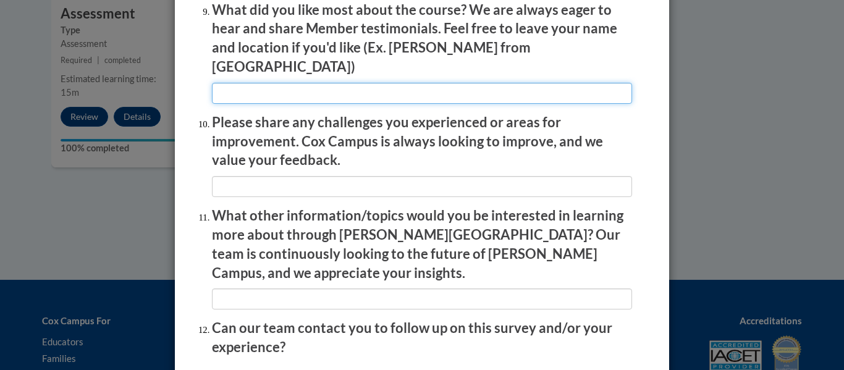
scroll to position [2113, 0]
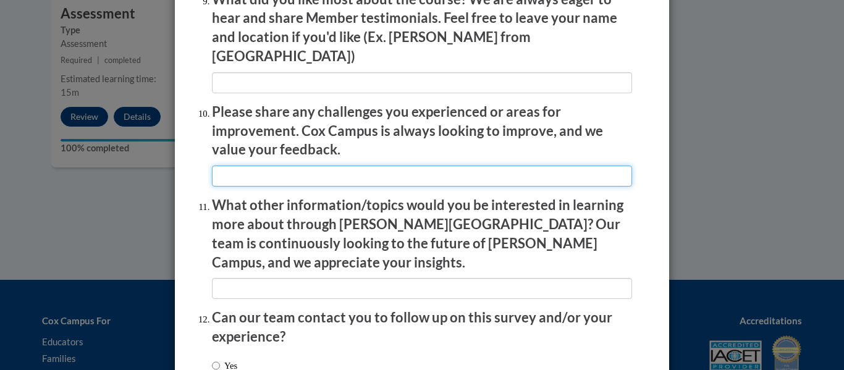
click at [281, 166] on input "textbox" at bounding box center [422, 176] width 420 height 21
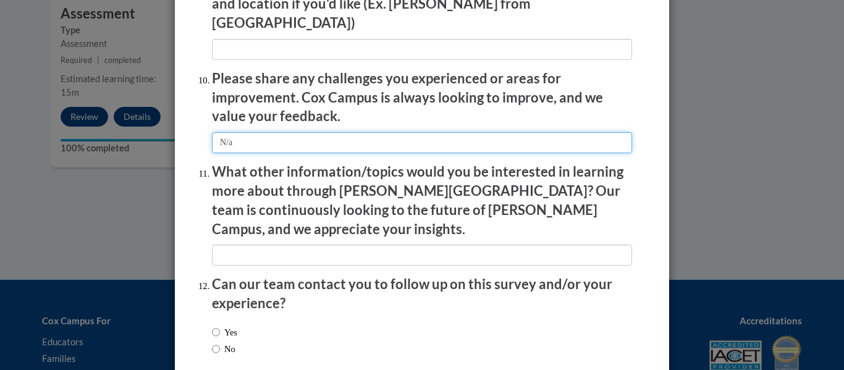
scroll to position [2144, 0]
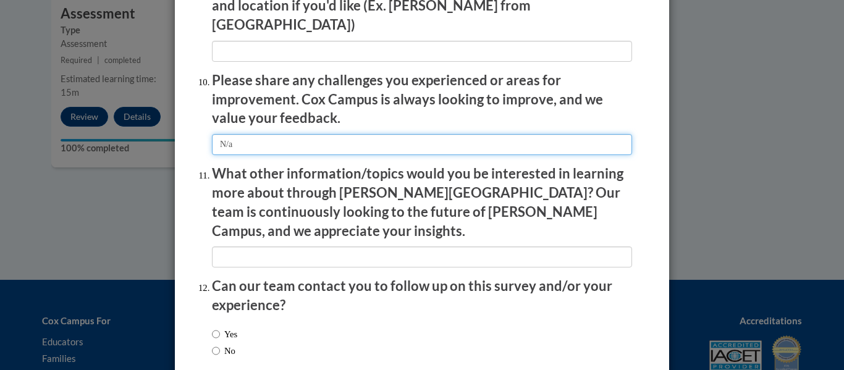
type input "N/a"
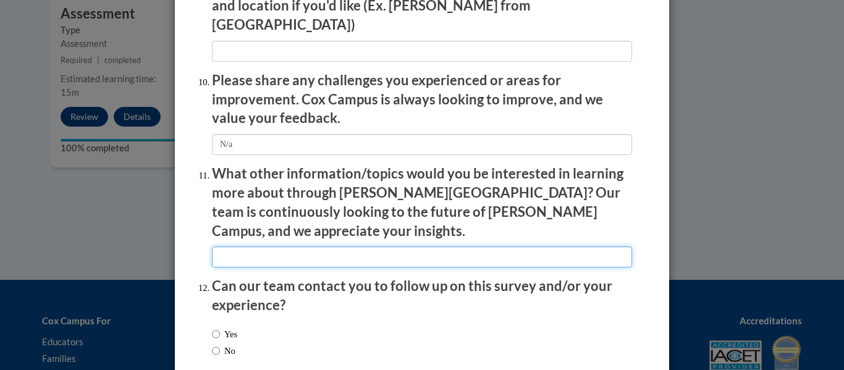
click at [304, 247] on input "textbox" at bounding box center [422, 257] width 420 height 21
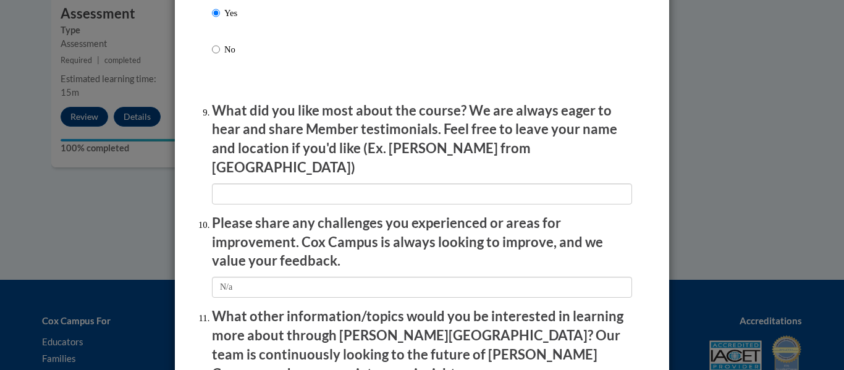
scroll to position [1999, 0]
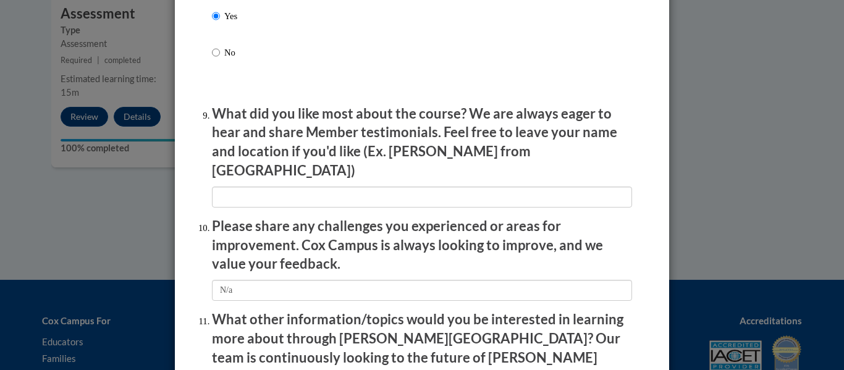
type input "n/a"
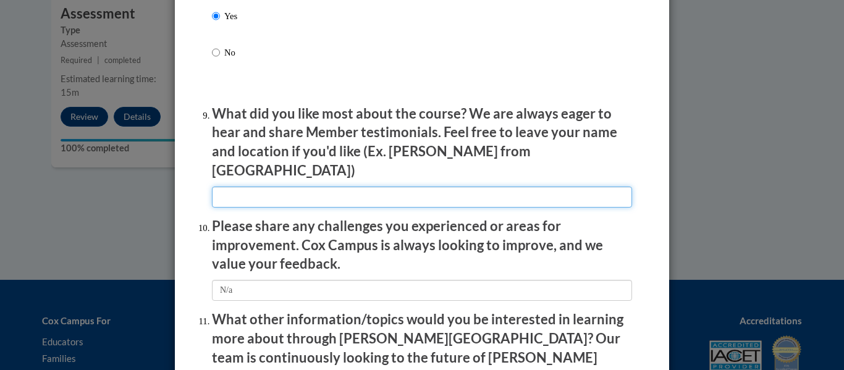
click at [341, 187] on input "textbox" at bounding box center [422, 197] width 420 height 21
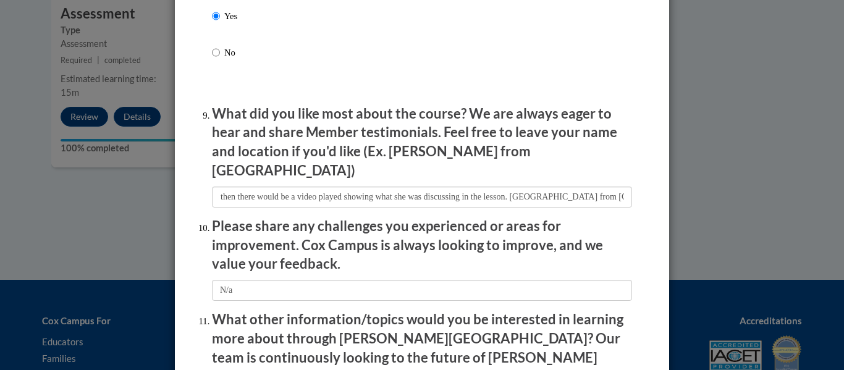
scroll to position [0, 0]
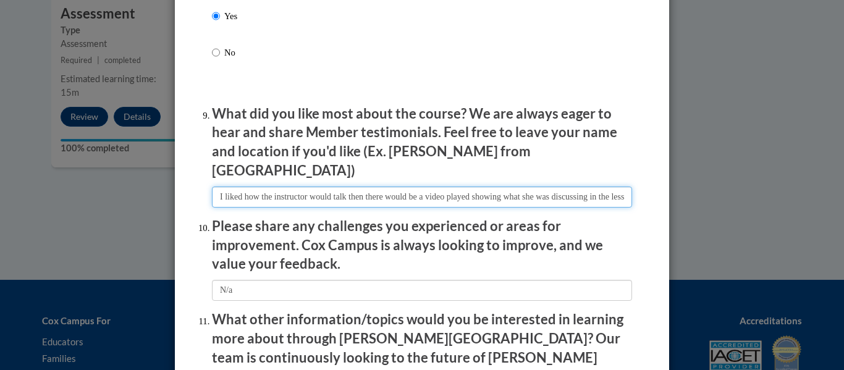
click at [552, 187] on input "textbox" at bounding box center [422, 197] width 420 height 21
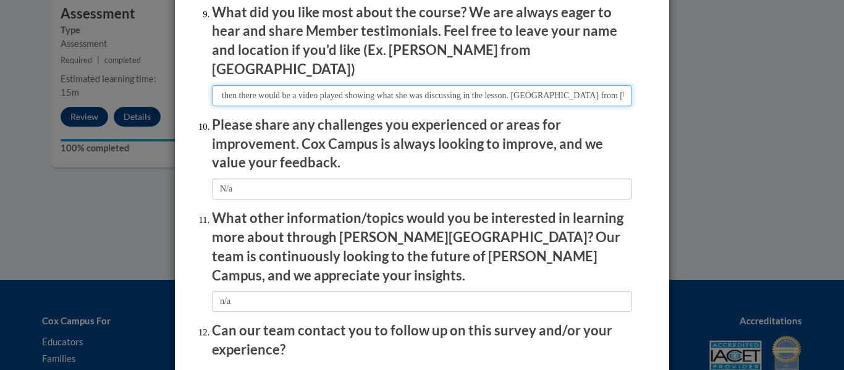
scroll to position [2198, 0]
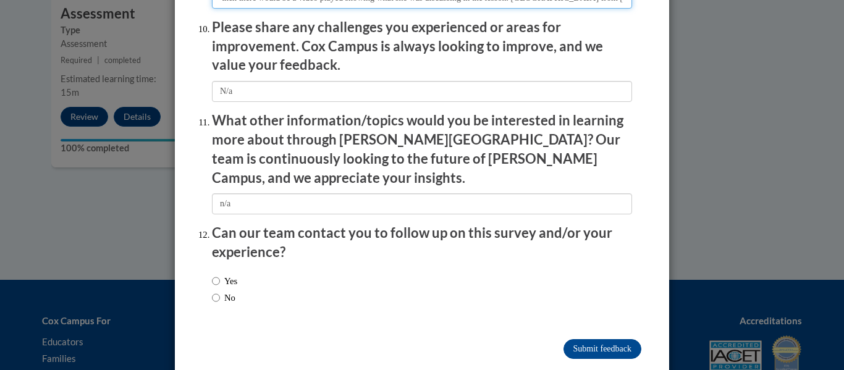
type input "I liked how the instructor would talk then there would be a video played showin…"
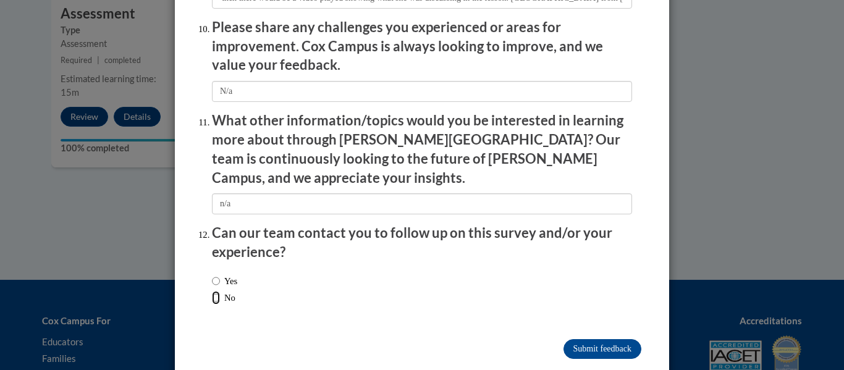
click at [214, 291] on input "No" at bounding box center [216, 298] width 8 height 14
radio input "true"
click at [616, 339] on input "Submit feedback" at bounding box center [603, 349] width 78 height 20
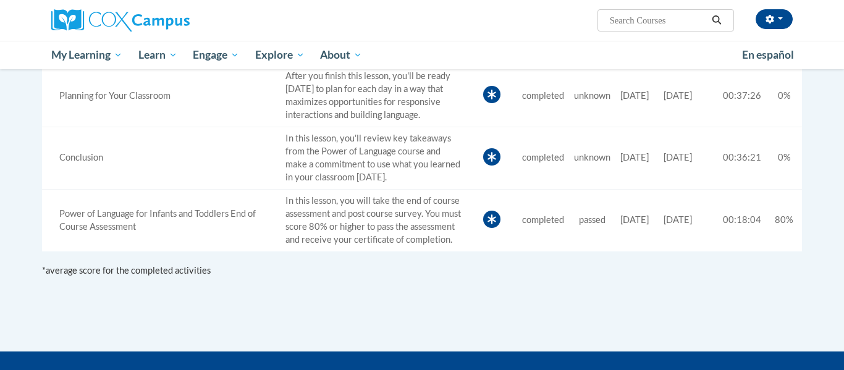
scroll to position [802, 0]
